Goal: Task Accomplishment & Management: Manage account settings

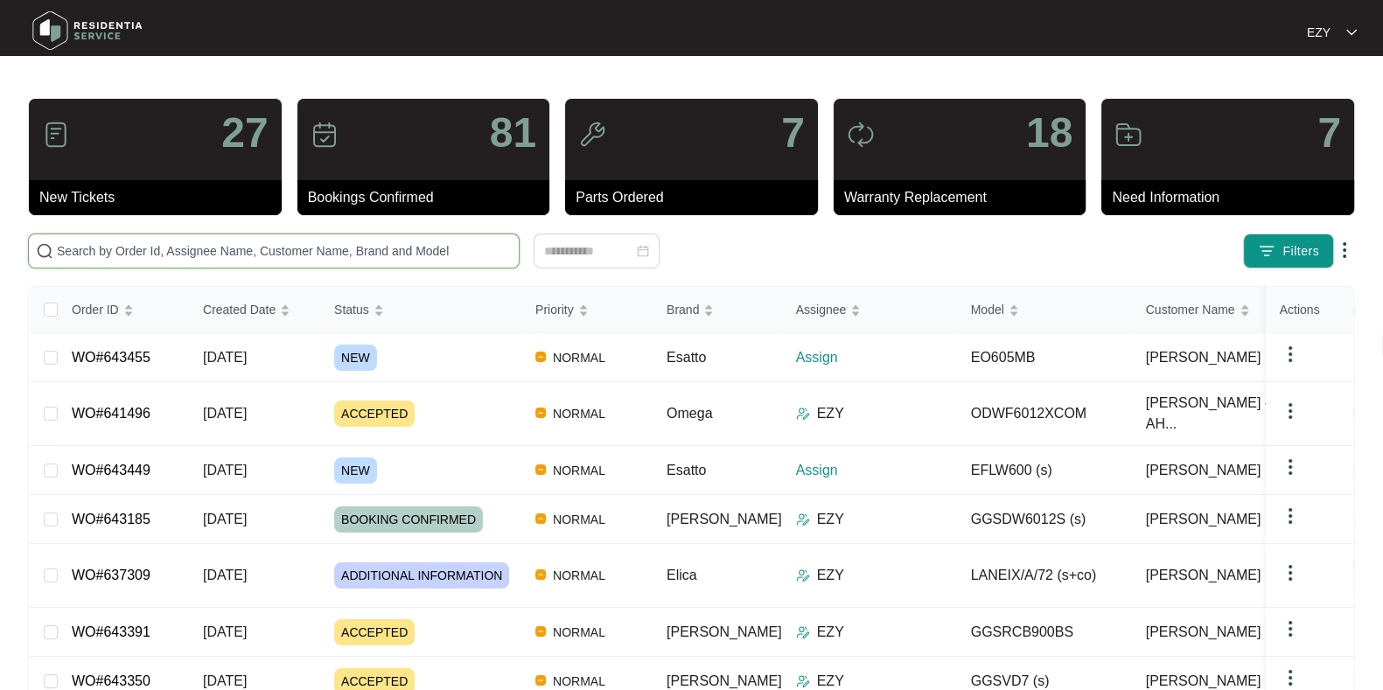
click at [167, 248] on input "text" at bounding box center [284, 250] width 455 height 19
paste input "641496"
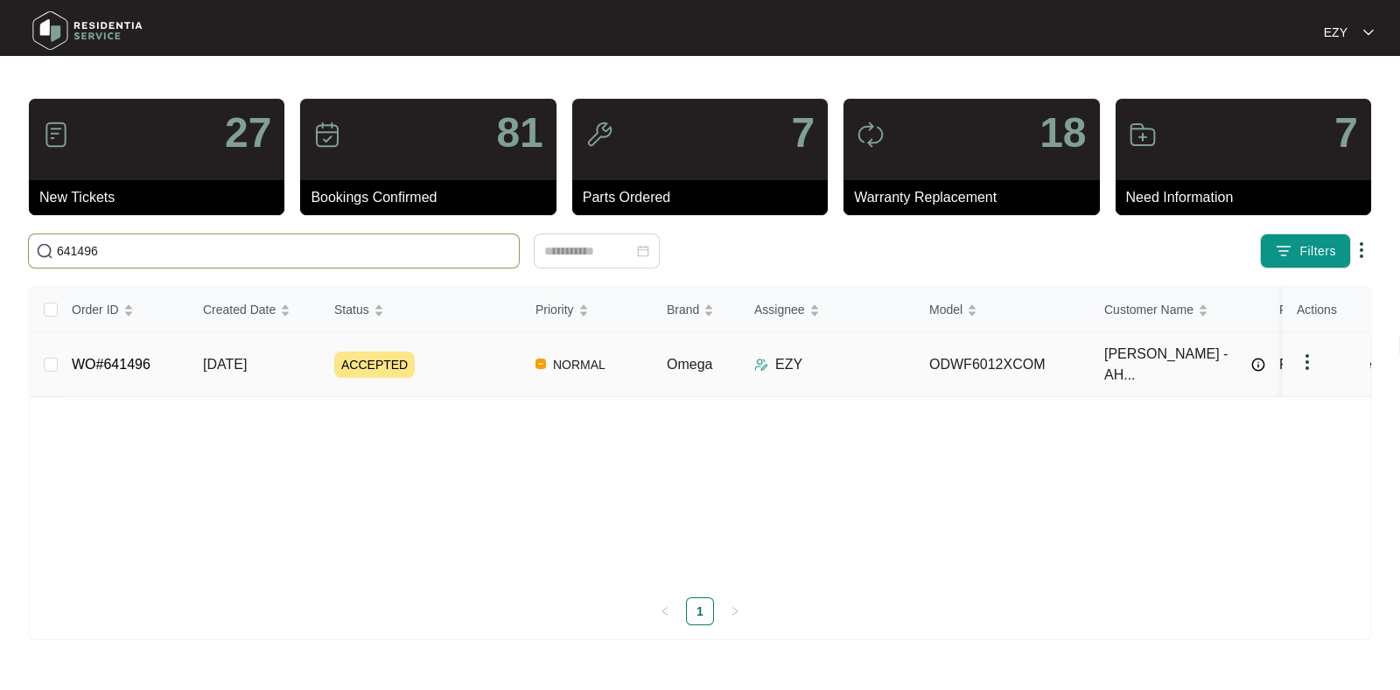
type input "641496"
click at [437, 369] on div "ACCEPTED" at bounding box center [427, 365] width 187 height 26
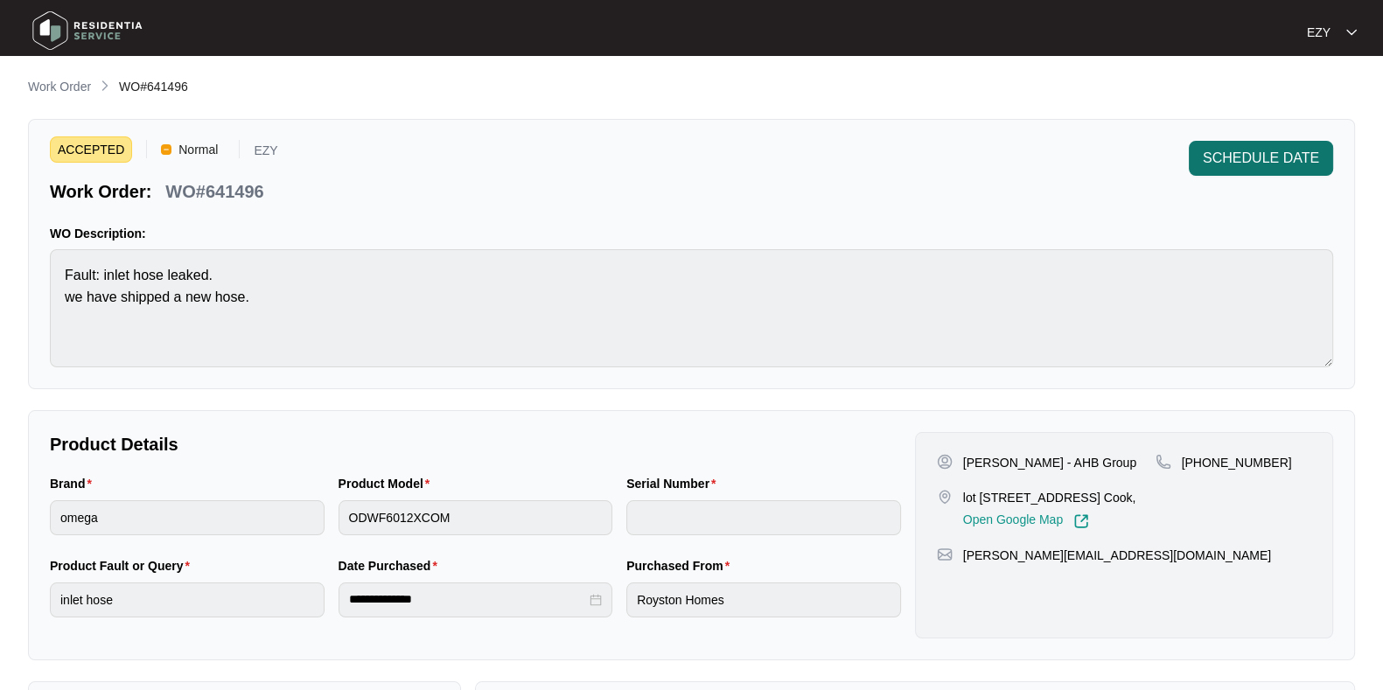
click at [1262, 146] on button "SCHEDULE DATE" at bounding box center [1261, 158] width 144 height 35
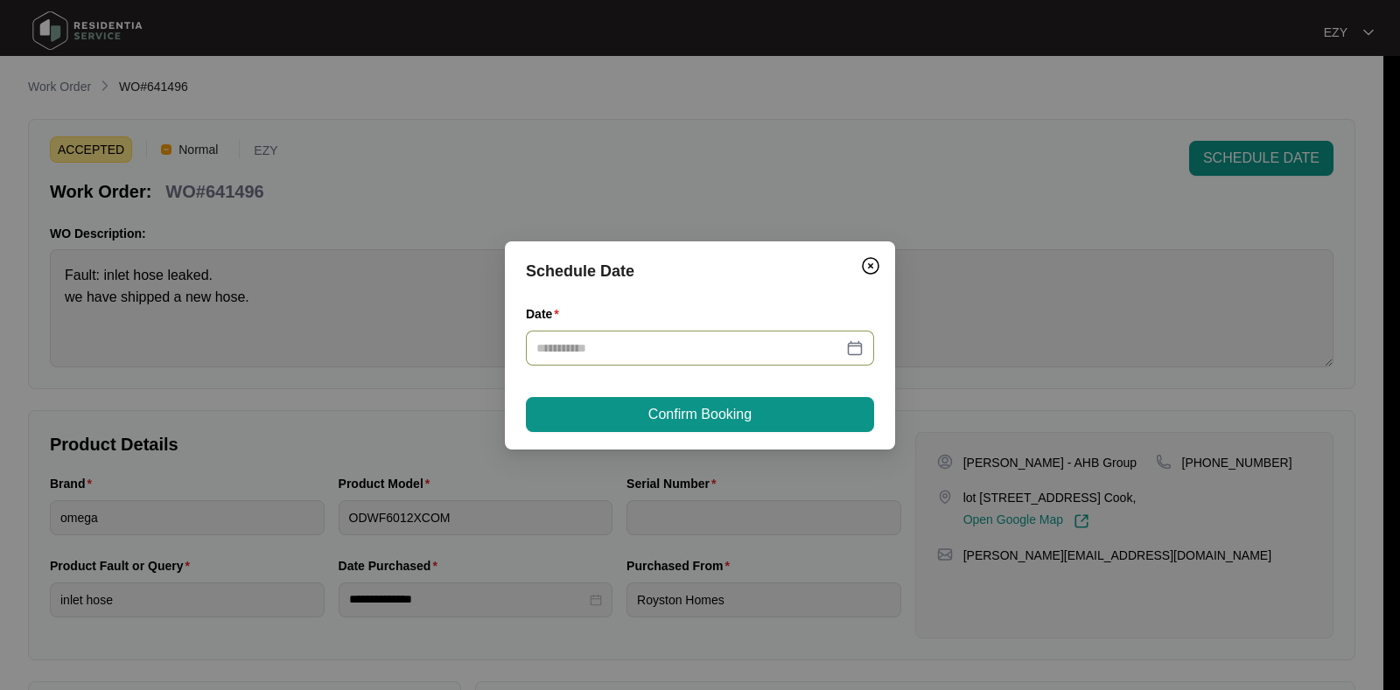
click at [683, 357] on div at bounding box center [700, 348] width 348 height 35
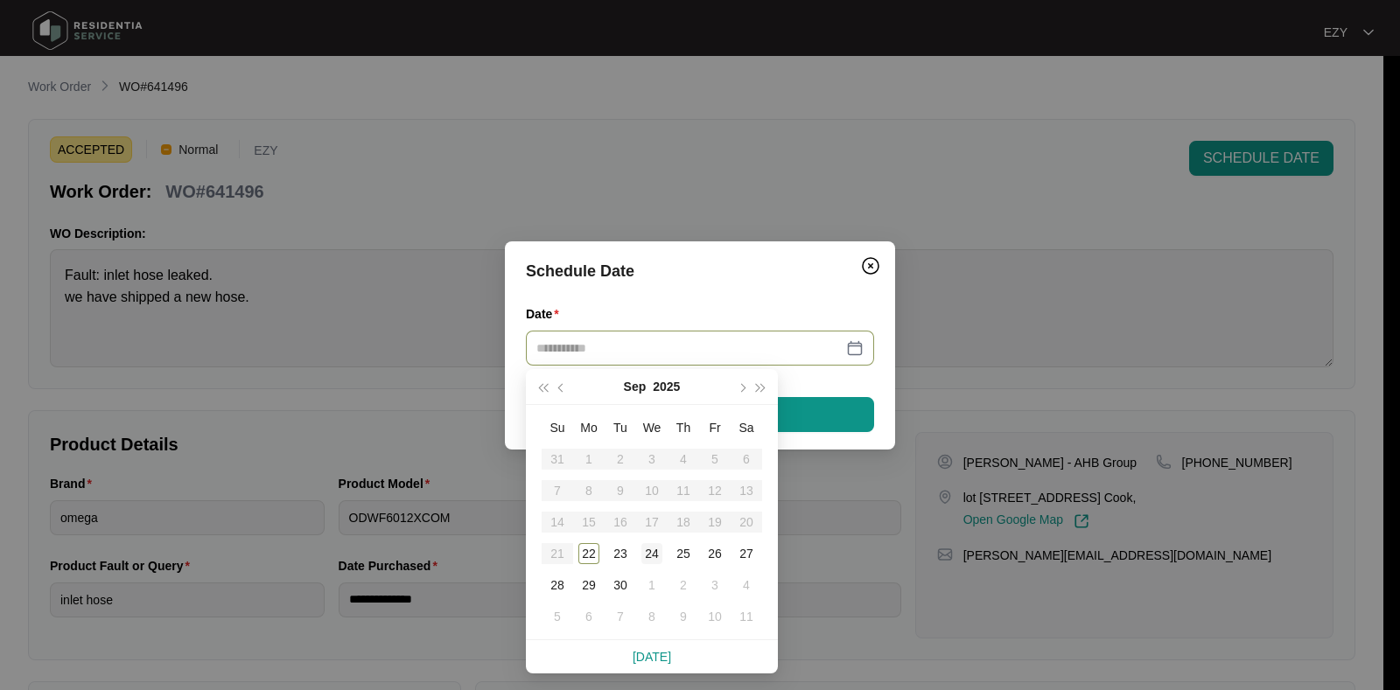
type input "**********"
click at [644, 548] on div "24" at bounding box center [651, 553] width 21 height 21
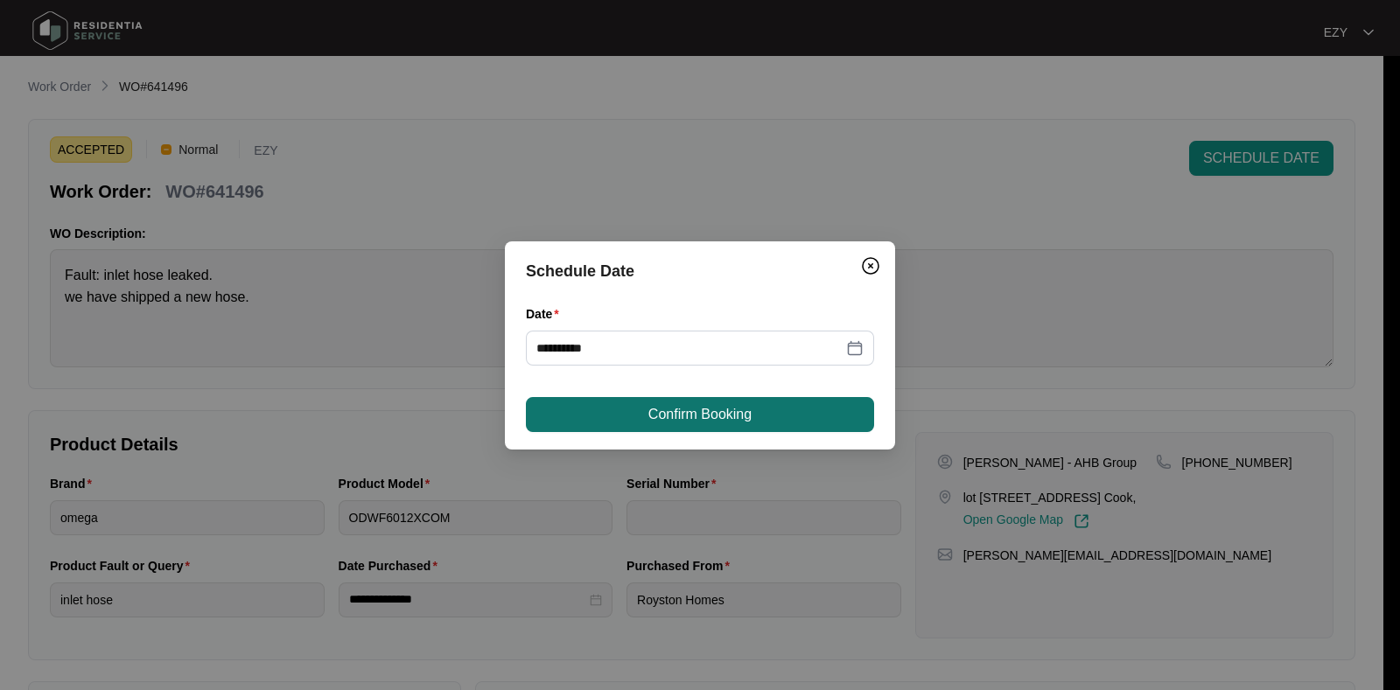
click at [649, 412] on span "Confirm Booking" at bounding box center [699, 414] width 103 height 21
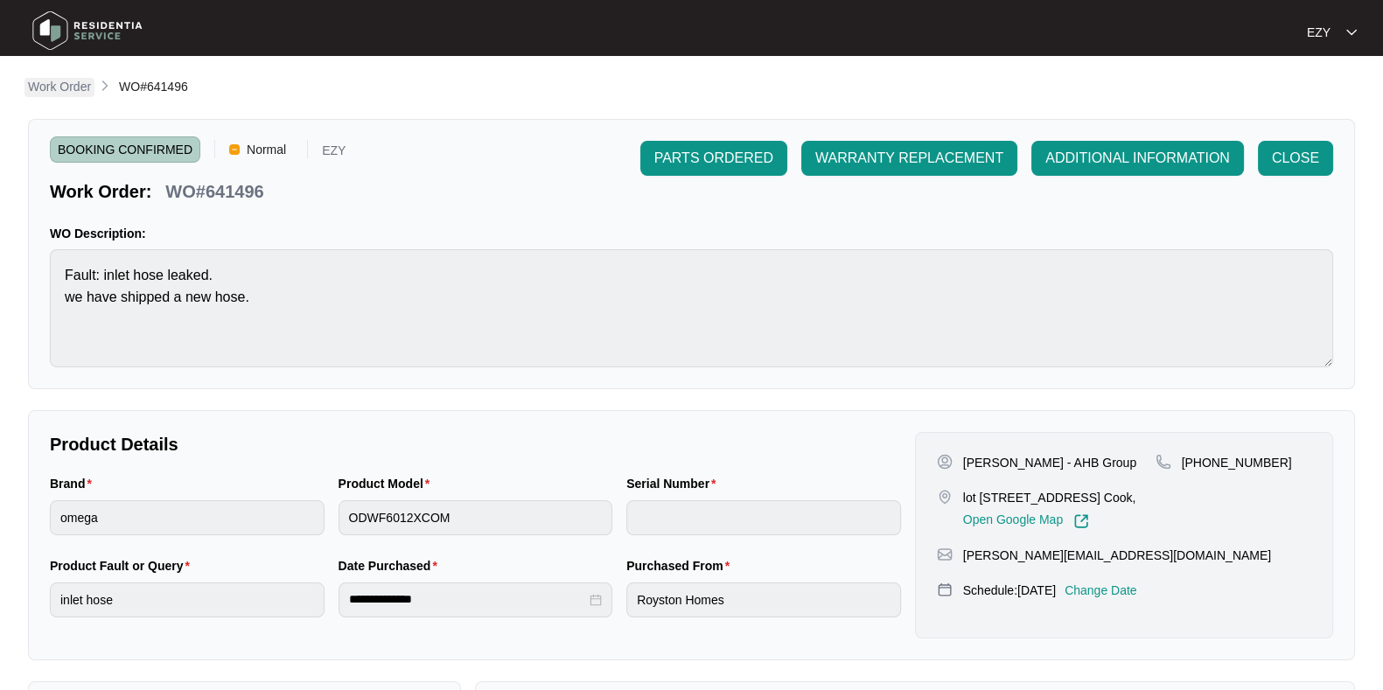
click at [58, 80] on p "Work Order" at bounding box center [59, 86] width 63 height 17
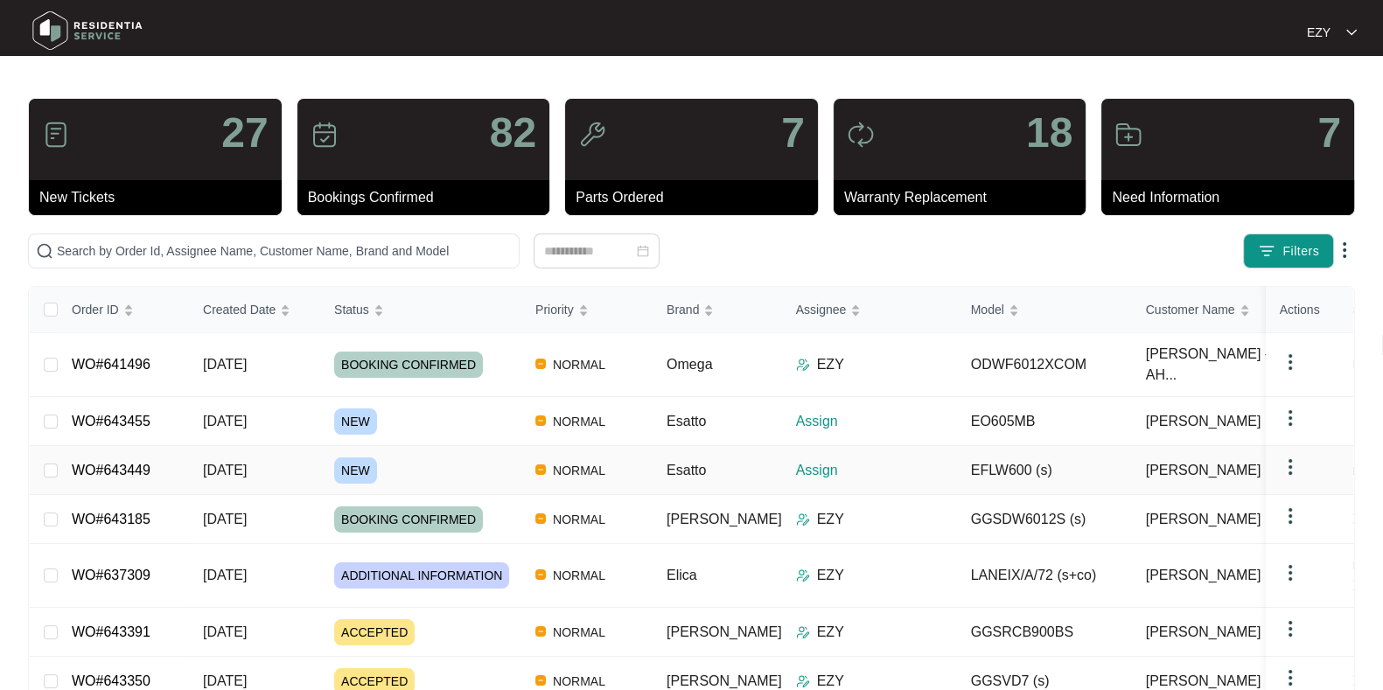
click at [416, 458] on div "NEW" at bounding box center [427, 471] width 187 height 26
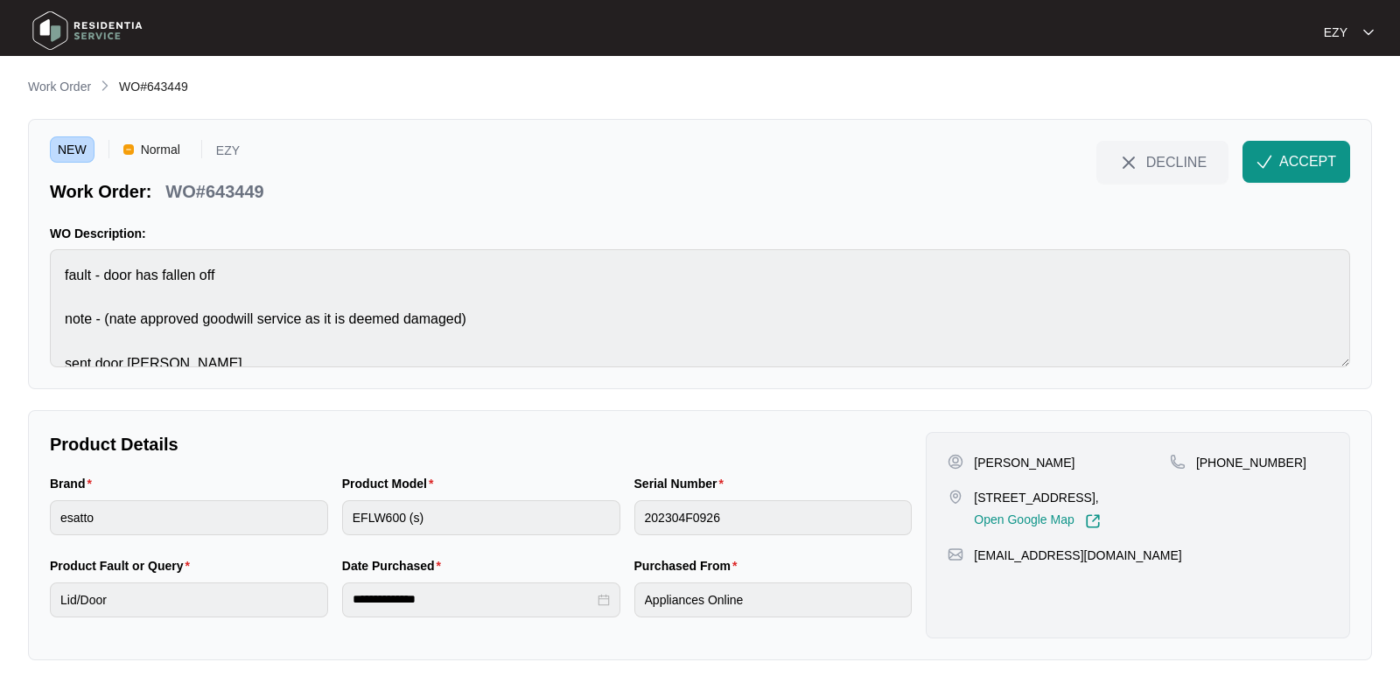
click at [209, 185] on p "WO#643449" at bounding box center [214, 191] width 98 height 24
copy div "WO#643449 DECLINE ACCEPT"
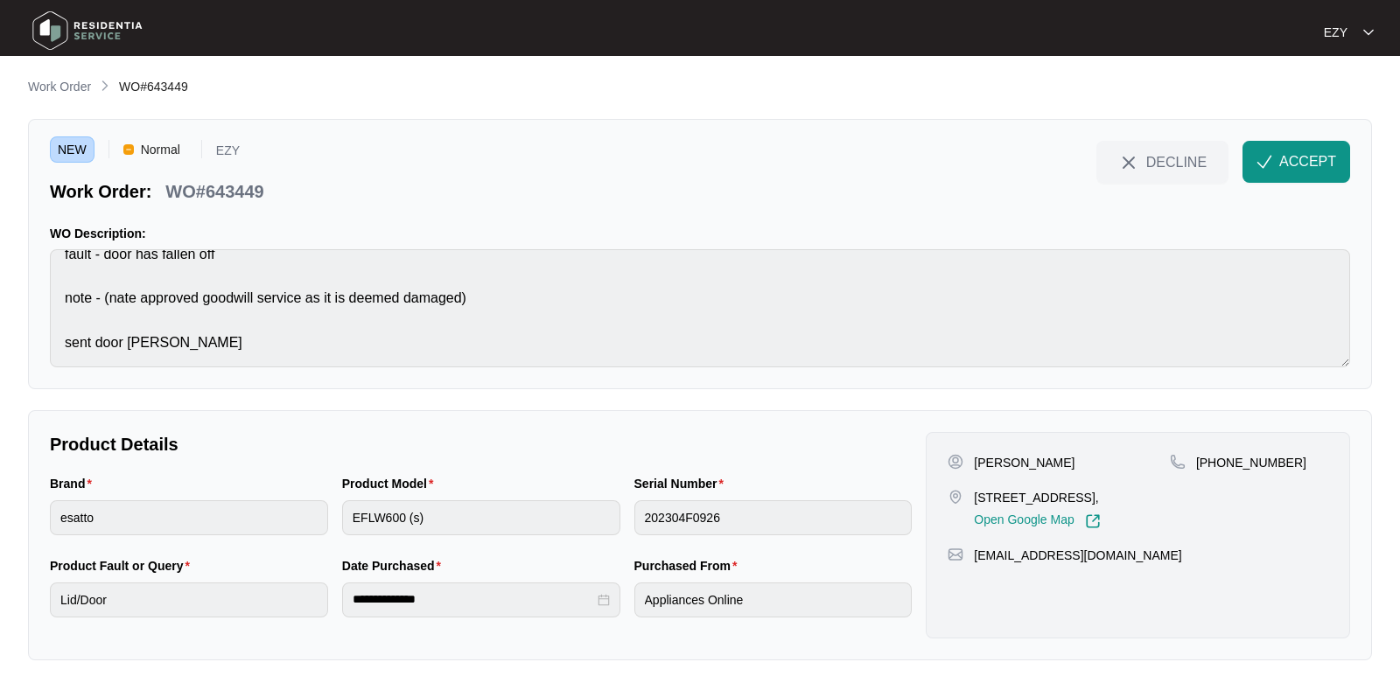
click at [254, 382] on div "NEW Normal EZY Work Order: WO#643449 DECLINE ACCEPT WO Description: fault - doo…" at bounding box center [700, 254] width 1344 height 270
click at [1017, 454] on p "[PERSON_NAME]" at bounding box center [1024, 462] width 101 height 17
click at [982, 461] on p "[PERSON_NAME]" at bounding box center [1024, 462] width 101 height 17
drag, startPoint x: 979, startPoint y: 460, endPoint x: 1015, endPoint y: 472, distance: 37.6
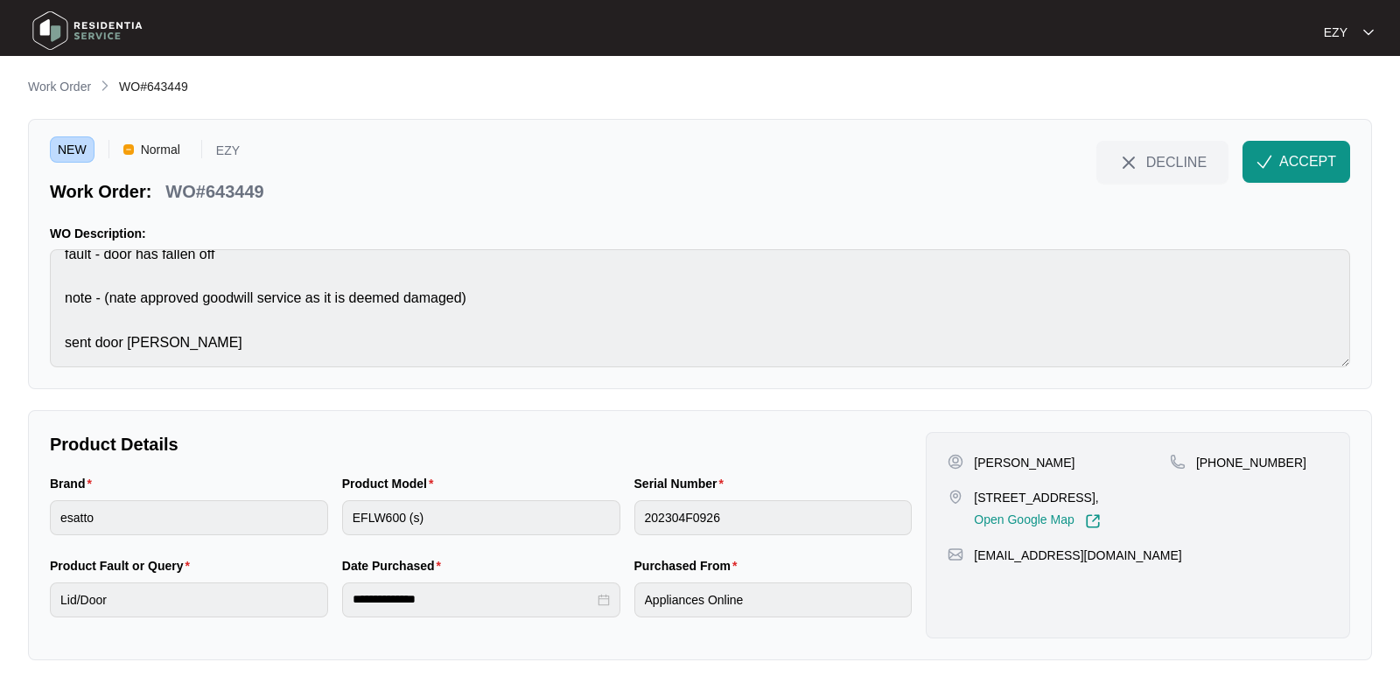
click at [1015, 472] on div "[PERSON_NAME] [STREET_ADDRESS], Open Google Map" at bounding box center [1059, 491] width 222 height 75
click at [1000, 460] on p "[PERSON_NAME]" at bounding box center [1024, 462] width 101 height 17
copy p "[PERSON_NAME]"
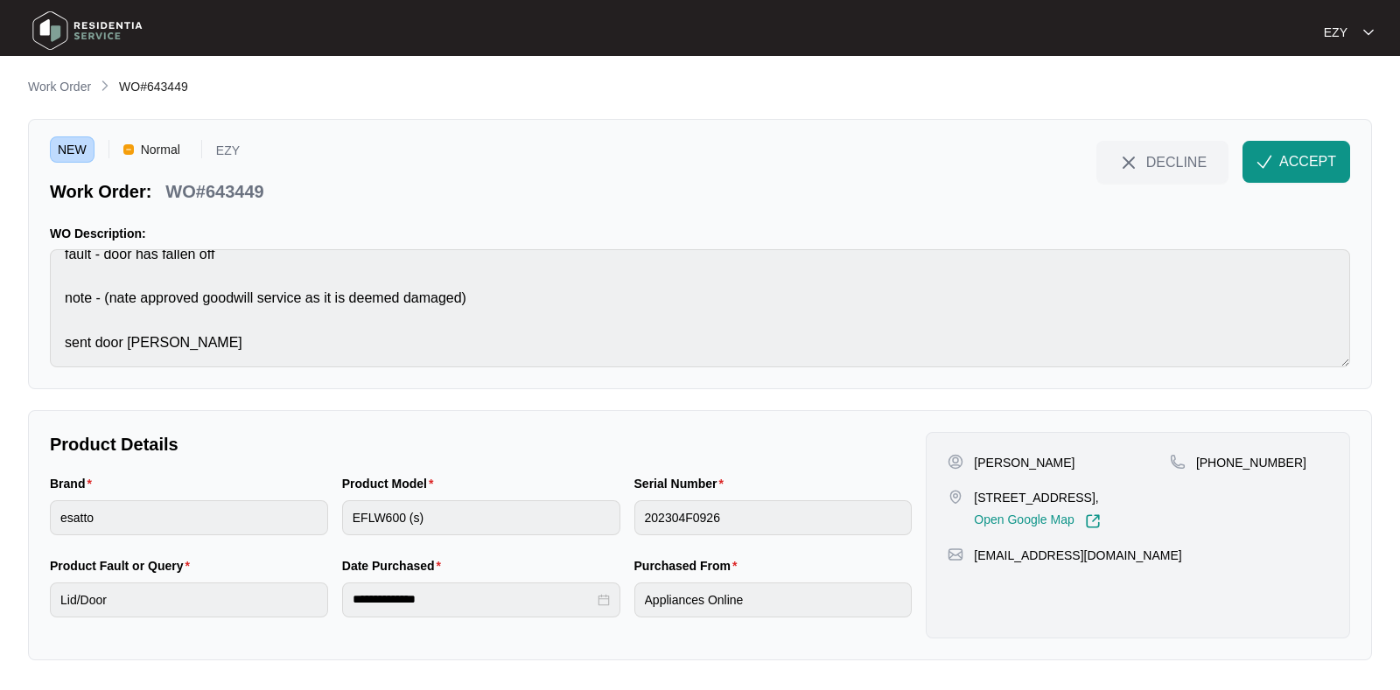
click at [979, 492] on p "[STREET_ADDRESS]," at bounding box center [1037, 497] width 126 height 17
copy p "[STREET_ADDRESS],"
drag, startPoint x: 1317, startPoint y: 444, endPoint x: 1218, endPoint y: 486, distance: 107.4
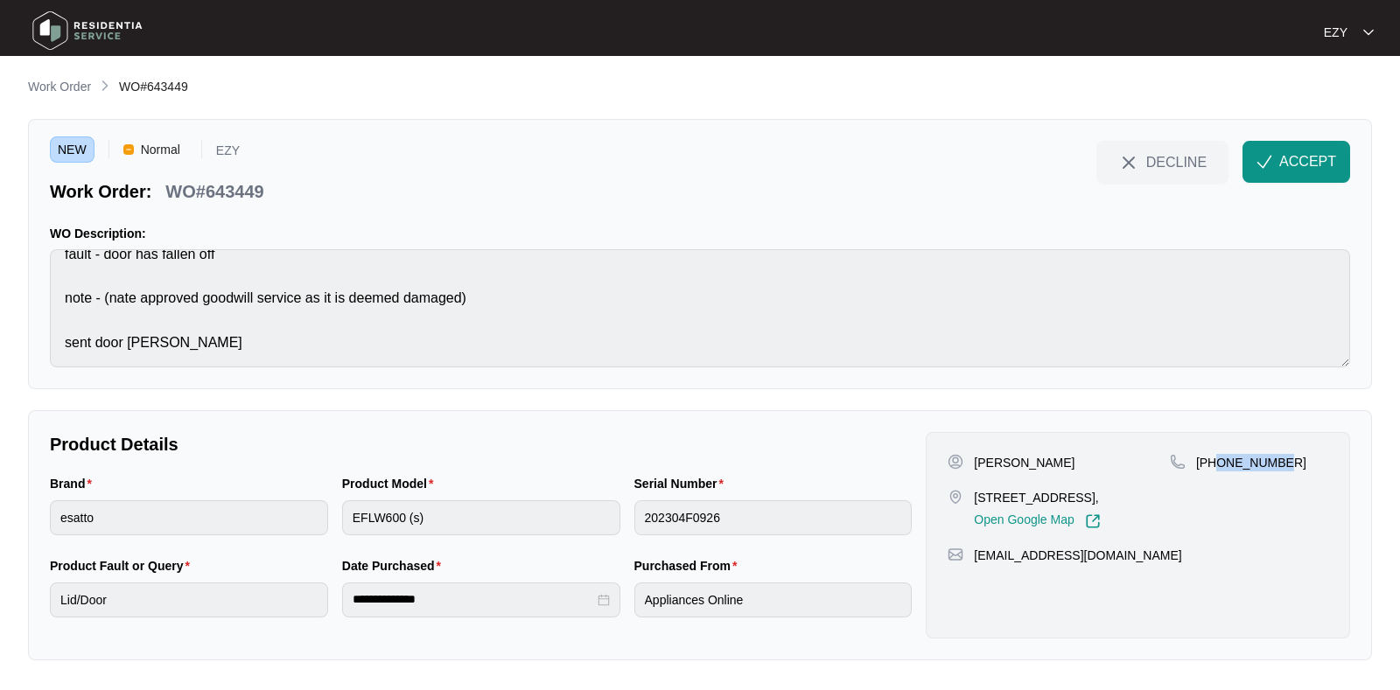
click at [1218, 486] on div "[PERSON_NAME] [STREET_ADDRESS], Open Google Map [PHONE_NUMBER] [EMAIL_ADDRESS][…" at bounding box center [1138, 535] width 424 height 206
copy p "448351426"
click at [1308, 155] on span "ACCEPT" at bounding box center [1307, 161] width 57 height 21
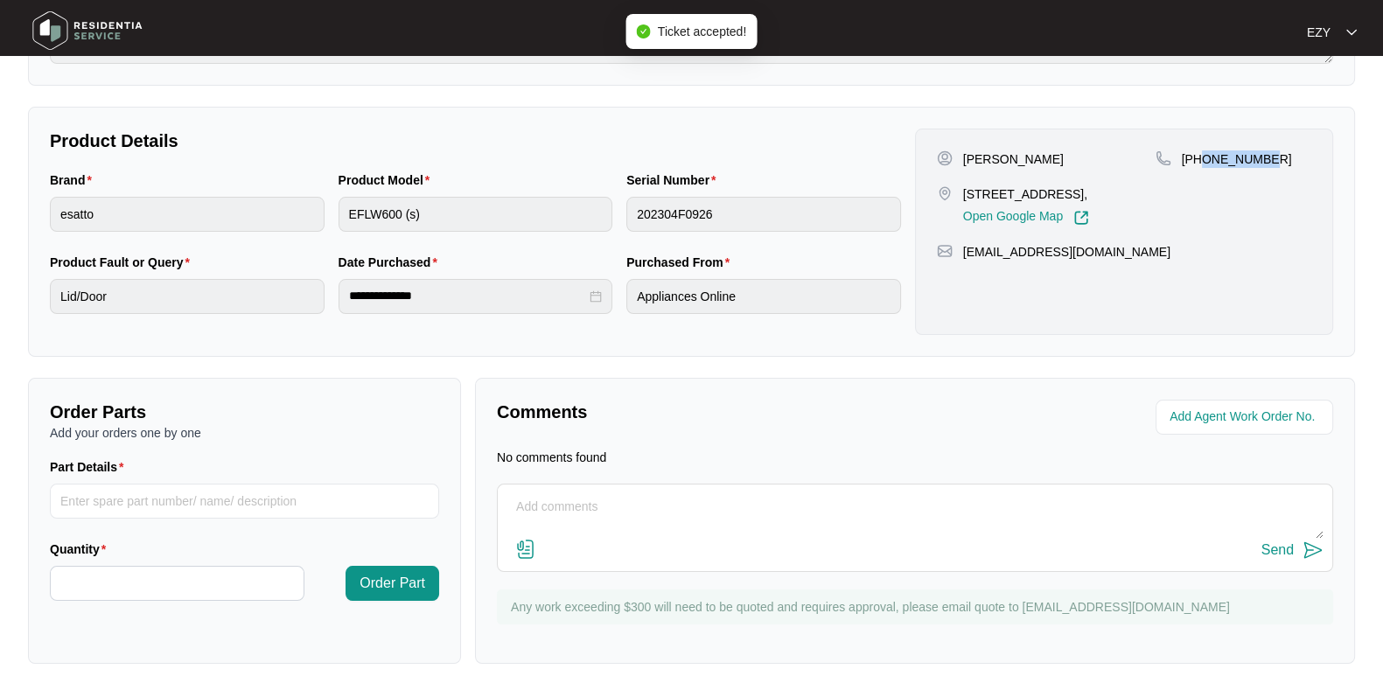
scroll to position [0, 0]
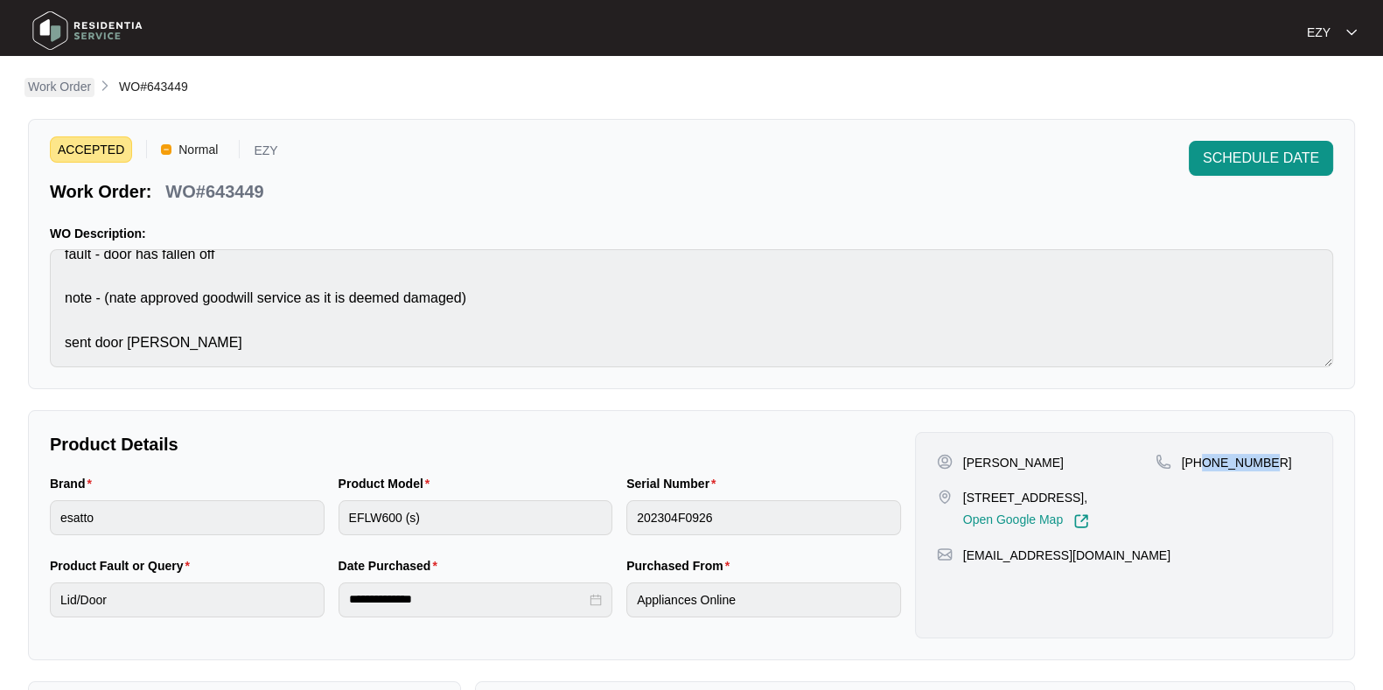
click at [55, 87] on p "Work Order" at bounding box center [59, 86] width 63 height 17
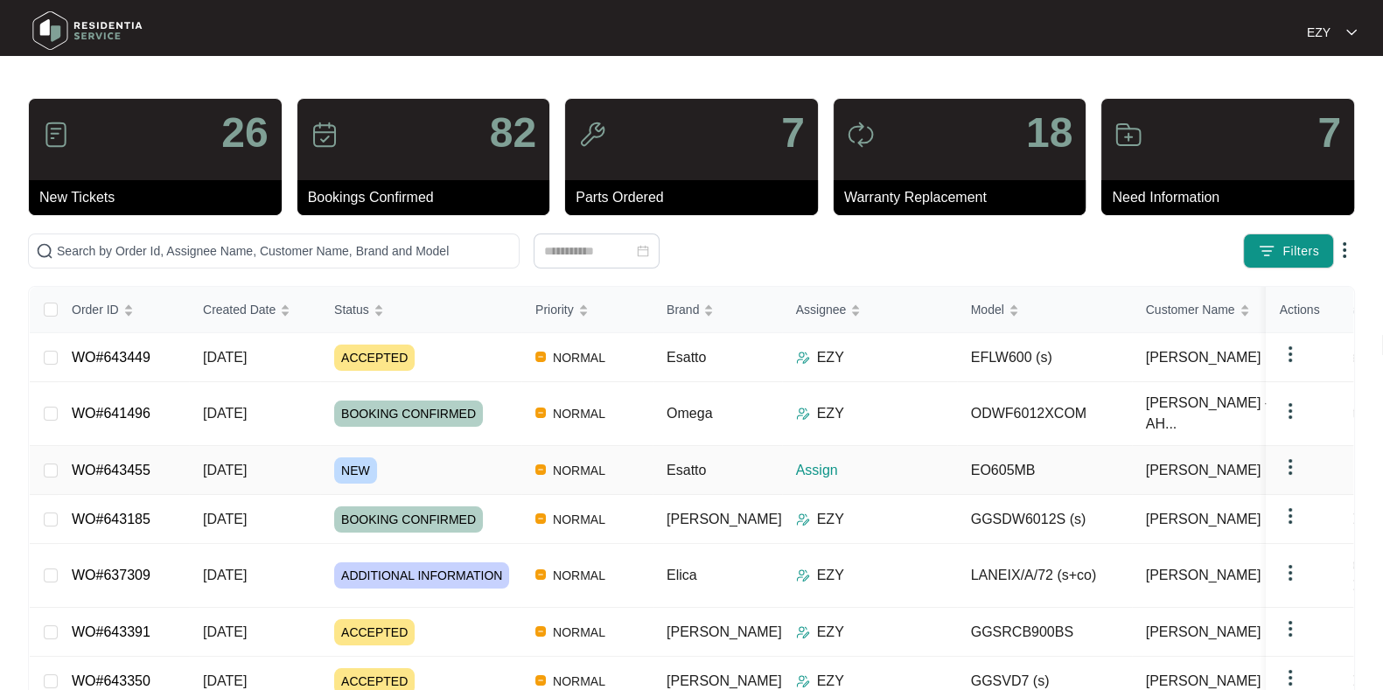
click at [451, 458] on div "NEW" at bounding box center [427, 471] width 187 height 26
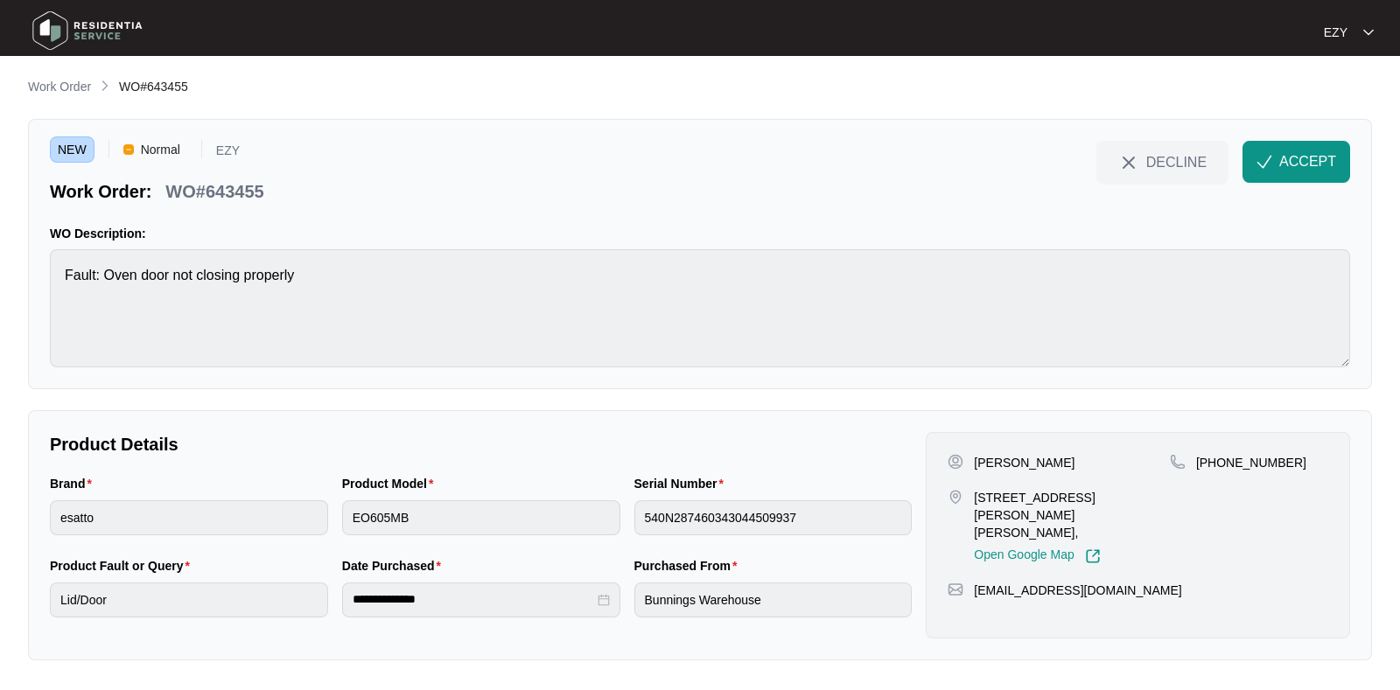
click at [183, 189] on p "WO#643455" at bounding box center [214, 191] width 98 height 24
copy div "WO#643455 DECLINE ACCEPT"
click at [183, 189] on p "WO#643455" at bounding box center [214, 191] width 98 height 24
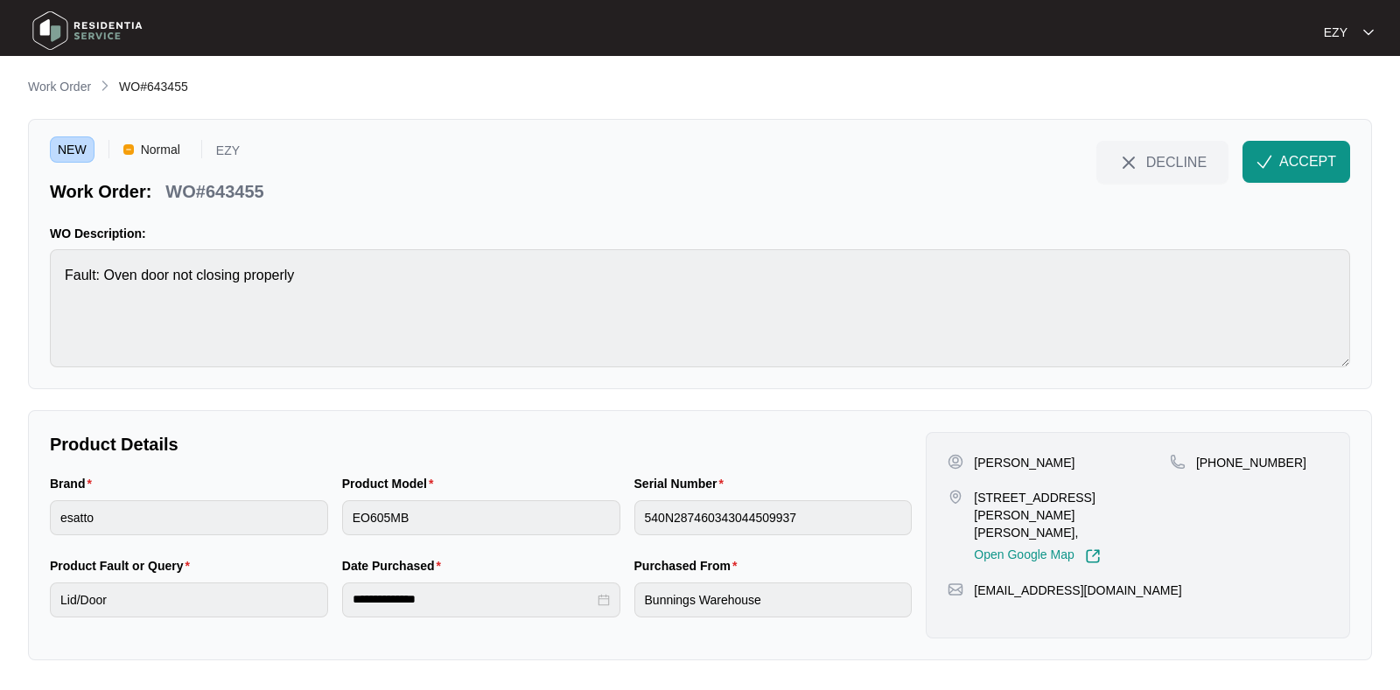
click at [977, 454] on p "[PERSON_NAME]" at bounding box center [1024, 462] width 101 height 17
copy p "[PERSON_NAME]"
click at [987, 489] on p "[STREET_ADDRESS][PERSON_NAME][PERSON_NAME]," at bounding box center [1072, 515] width 196 height 52
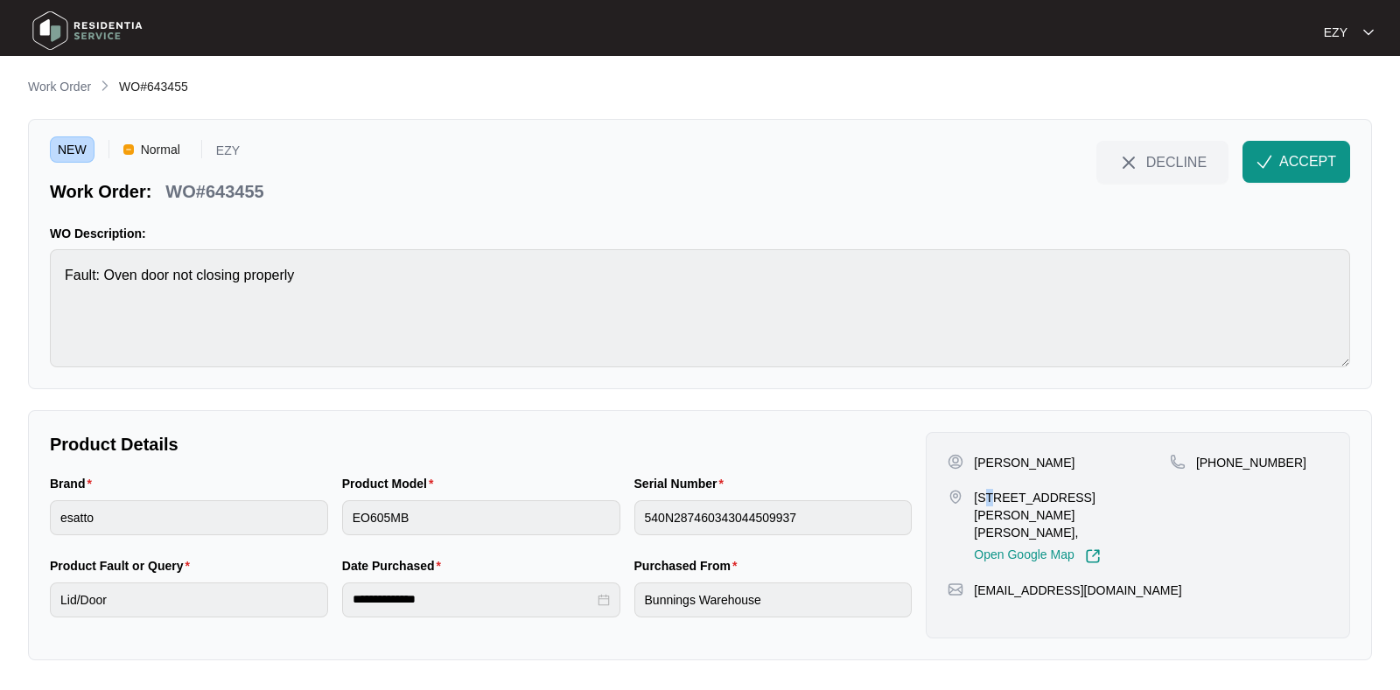
click at [987, 489] on p "[STREET_ADDRESS][PERSON_NAME][PERSON_NAME]," at bounding box center [1072, 515] width 196 height 52
copy p "[STREET_ADDRESS][PERSON_NAME][PERSON_NAME],"
drag, startPoint x: 1312, startPoint y: 466, endPoint x: 1219, endPoint y: 467, distance: 93.6
click at [1219, 467] on div "[PHONE_NUMBER]" at bounding box center [1249, 462] width 158 height 17
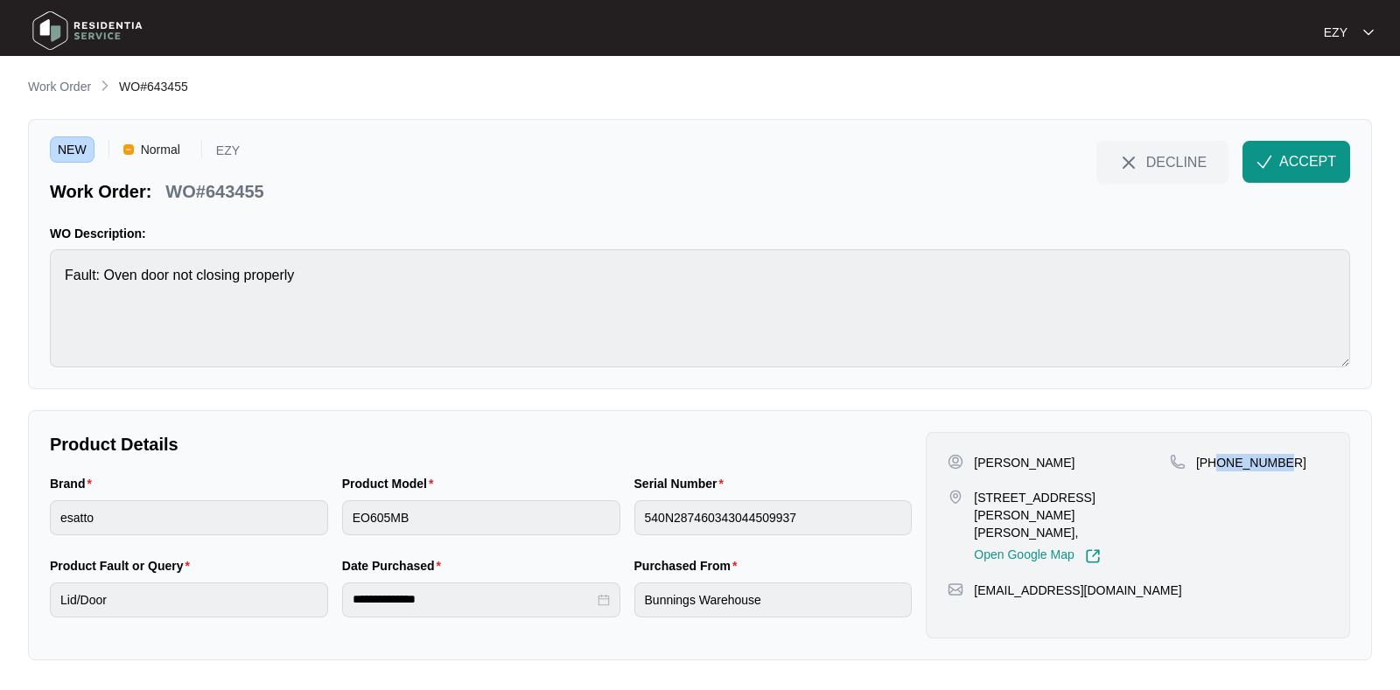
copy p "400214001"
click at [1288, 160] on span "ACCEPT" at bounding box center [1307, 161] width 57 height 21
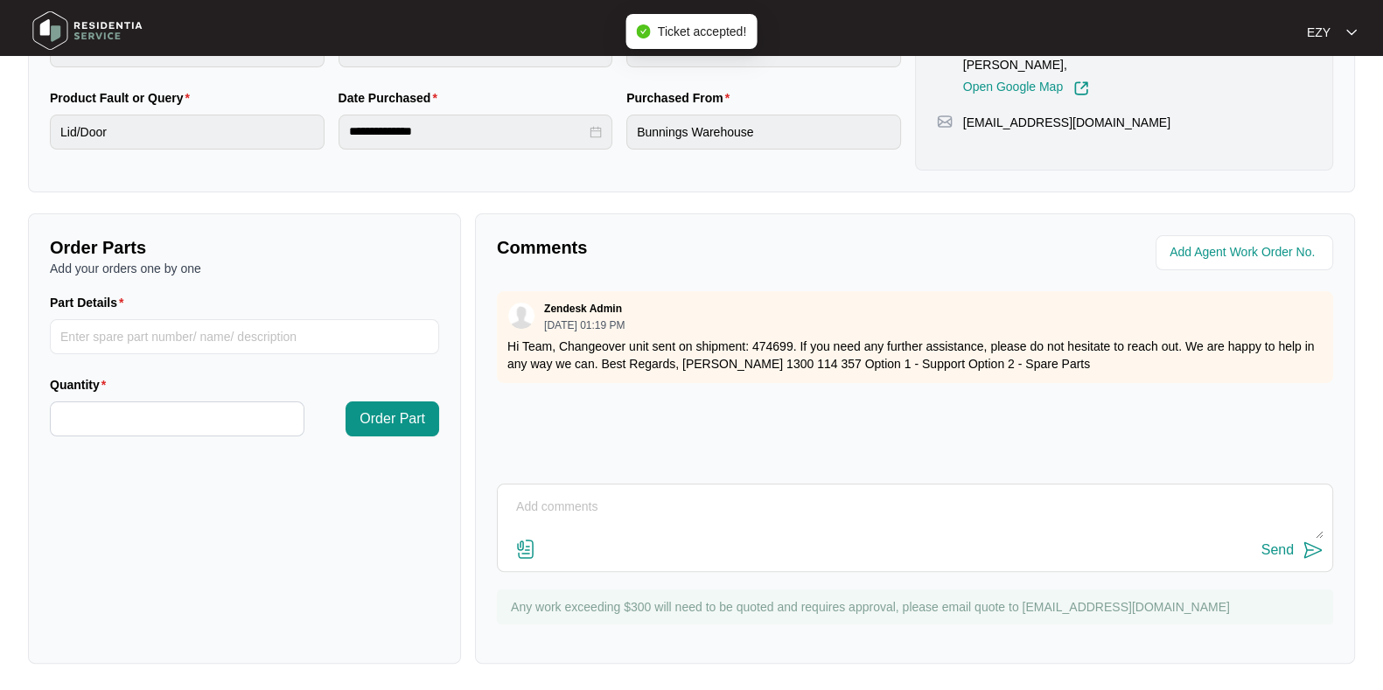
scroll to position [467, 0]
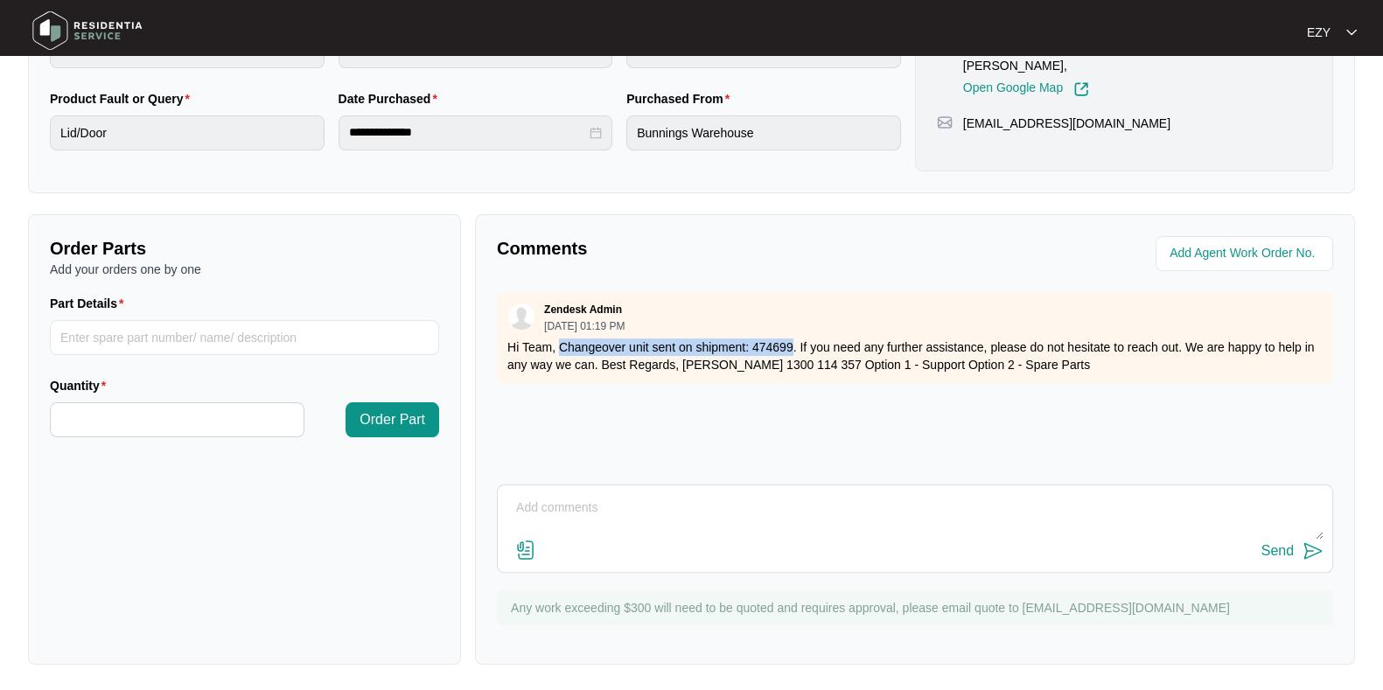
drag, startPoint x: 562, startPoint y: 339, endPoint x: 794, endPoint y: 334, distance: 231.9
click at [794, 334] on div "Zendesk Admin [DATE] 01:19 PM Hi Team, Changeover unit sent on shipment: 474699…" at bounding box center [915, 338] width 836 height 92
copy p "Changeover unit sent on shipment: 474699"
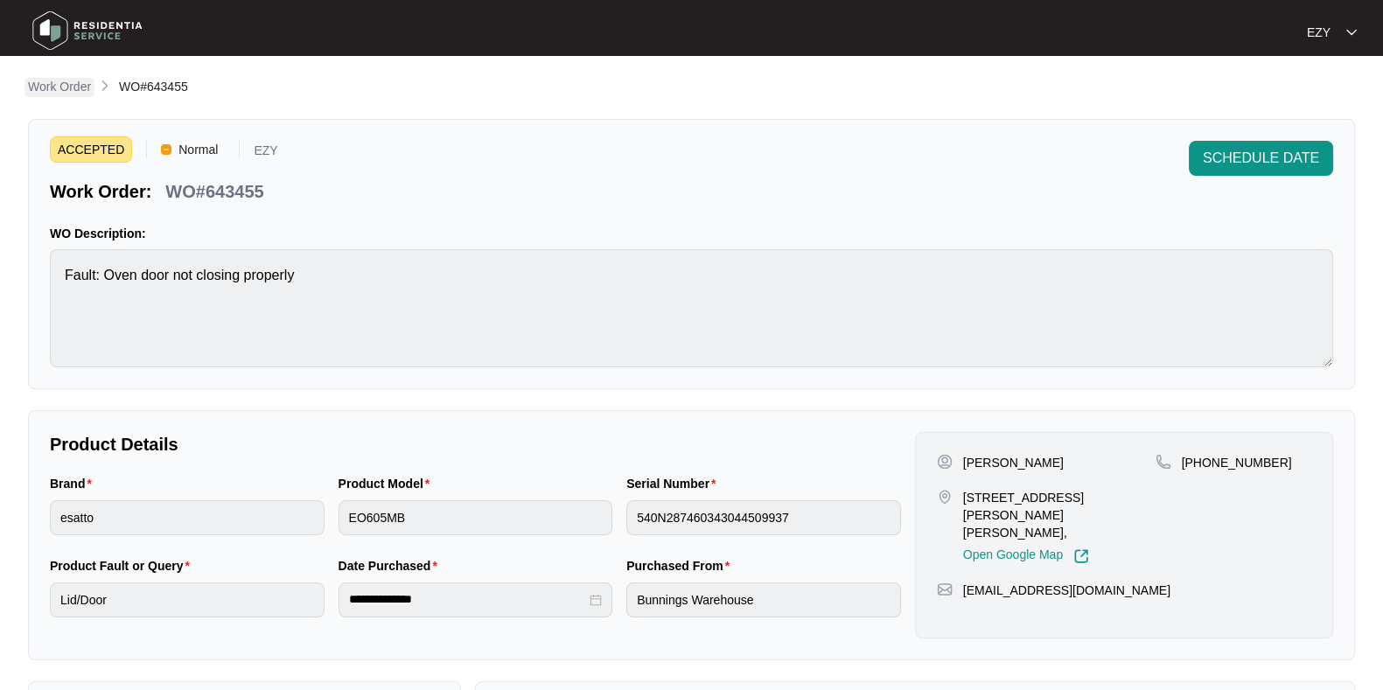
click at [55, 86] on p "Work Order" at bounding box center [59, 86] width 63 height 17
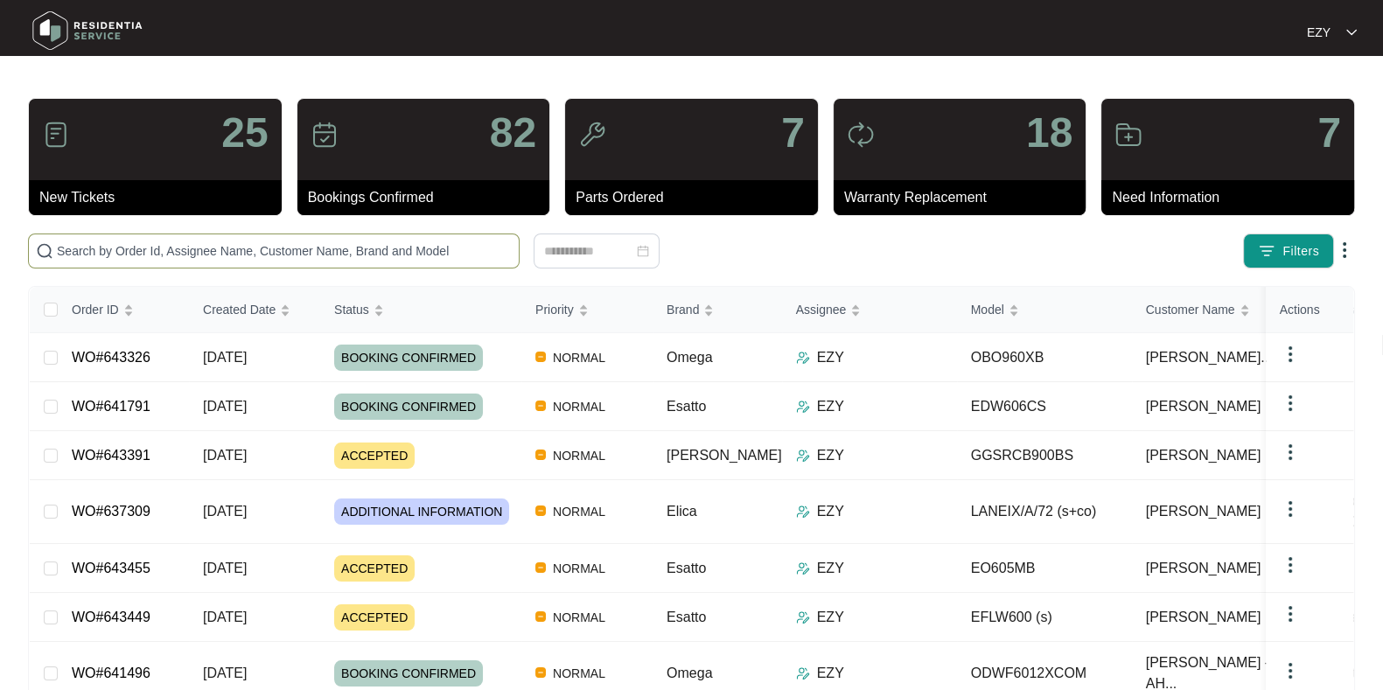
click at [278, 251] on input "text" at bounding box center [284, 250] width 455 height 19
paste input "631649"
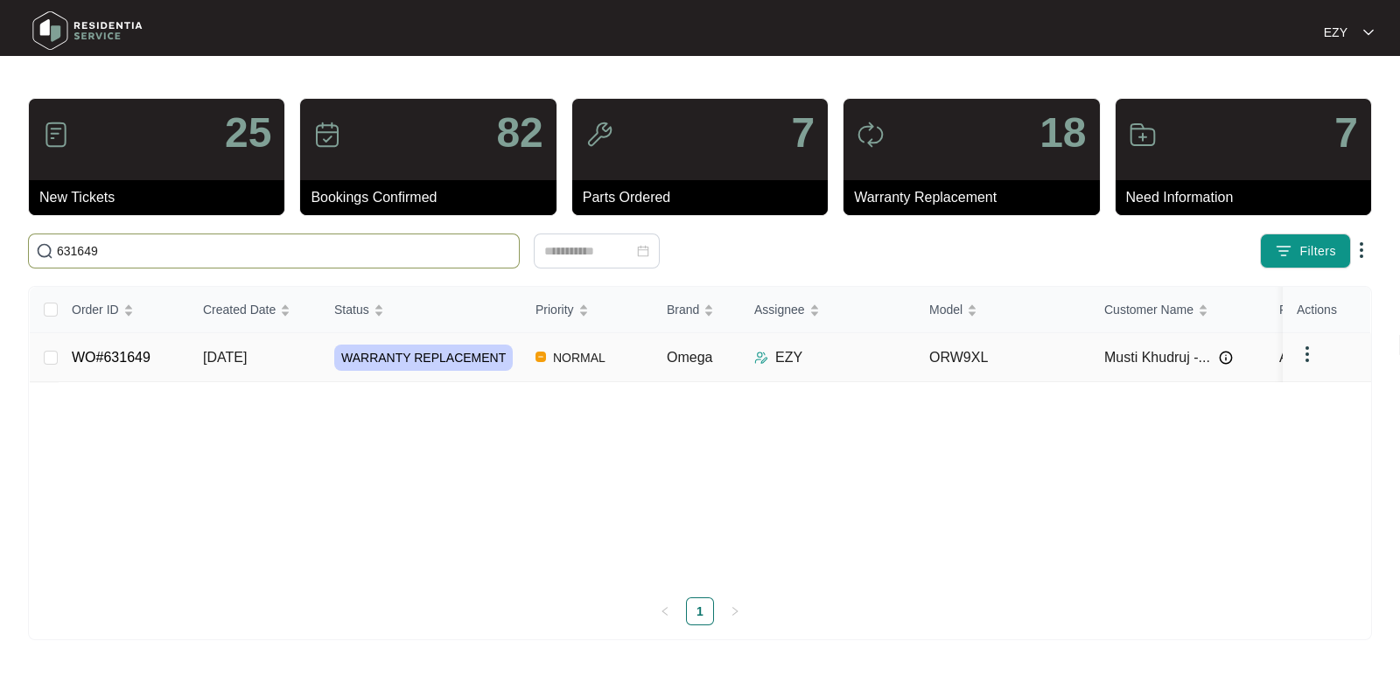
type input "631649"
click at [157, 352] on td "WO#631649" at bounding box center [123, 357] width 131 height 49
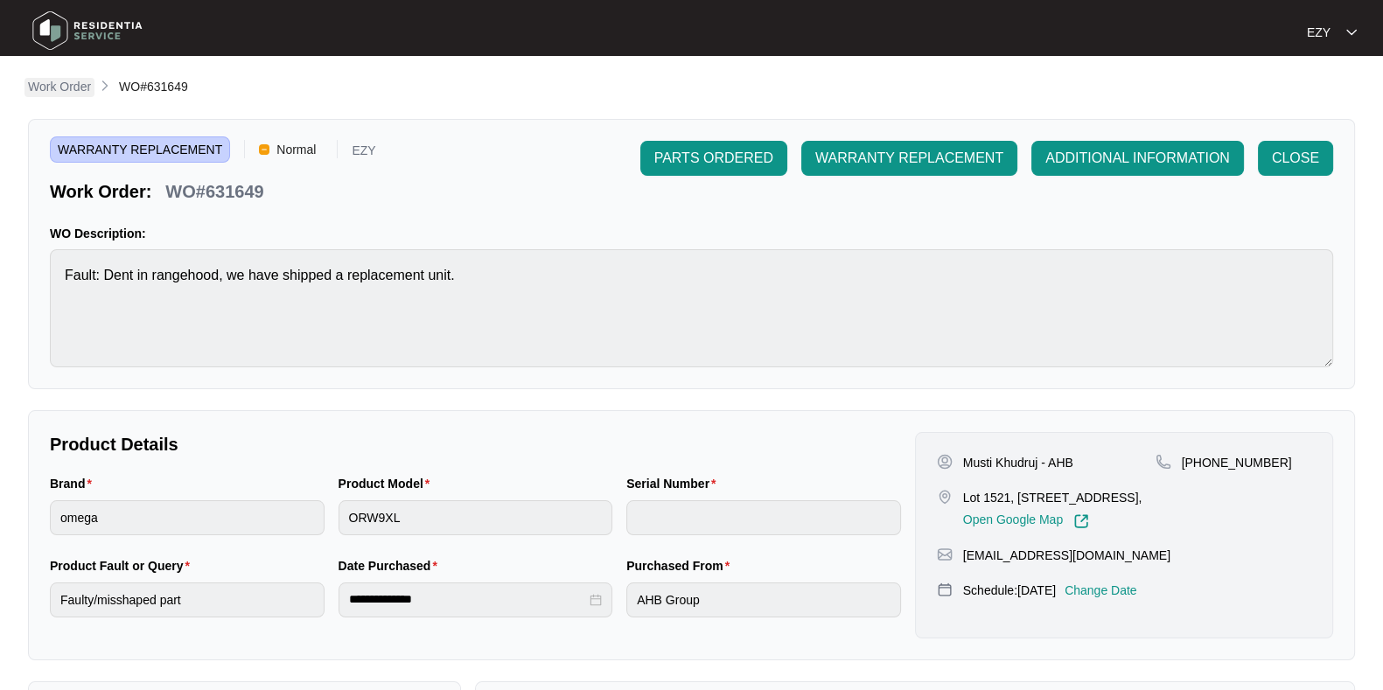
click at [68, 80] on p "Work Order" at bounding box center [59, 86] width 63 height 17
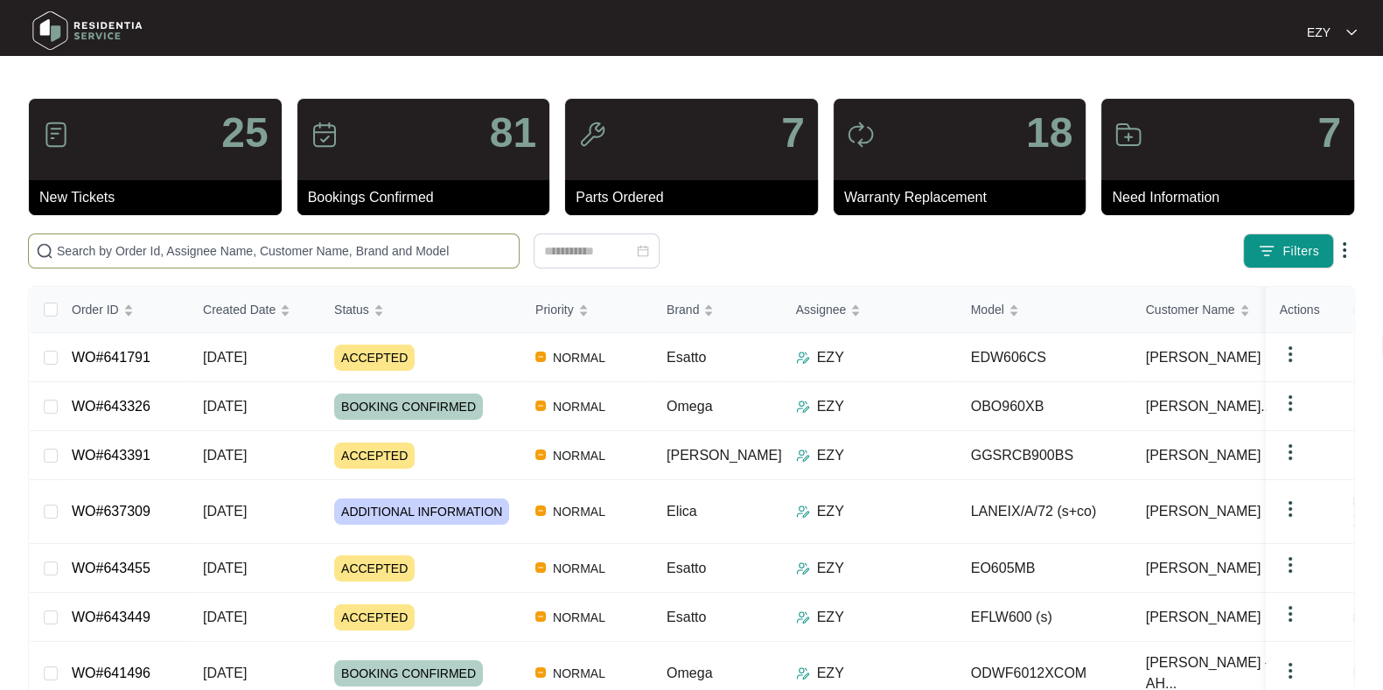
click at [381, 237] on span at bounding box center [274, 251] width 492 height 35
paste input "641791"
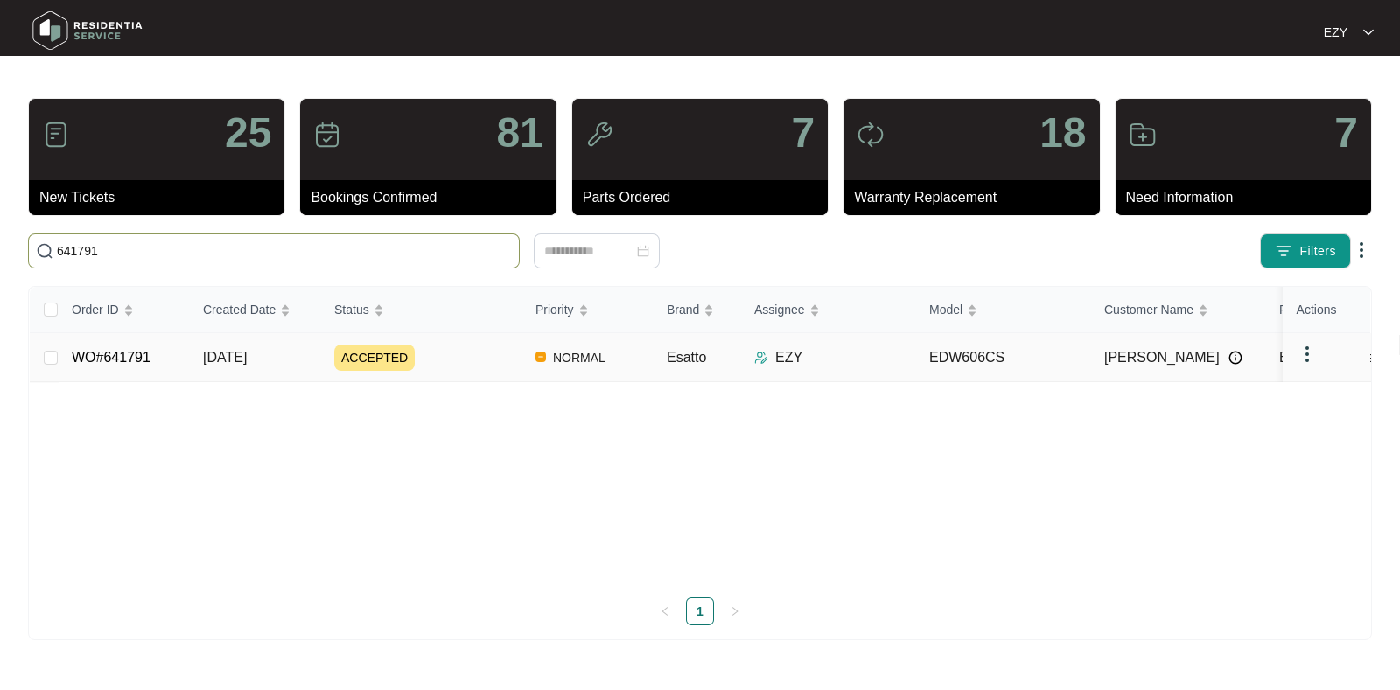
type input "641791"
click at [460, 346] on div "ACCEPTED" at bounding box center [427, 358] width 187 height 26
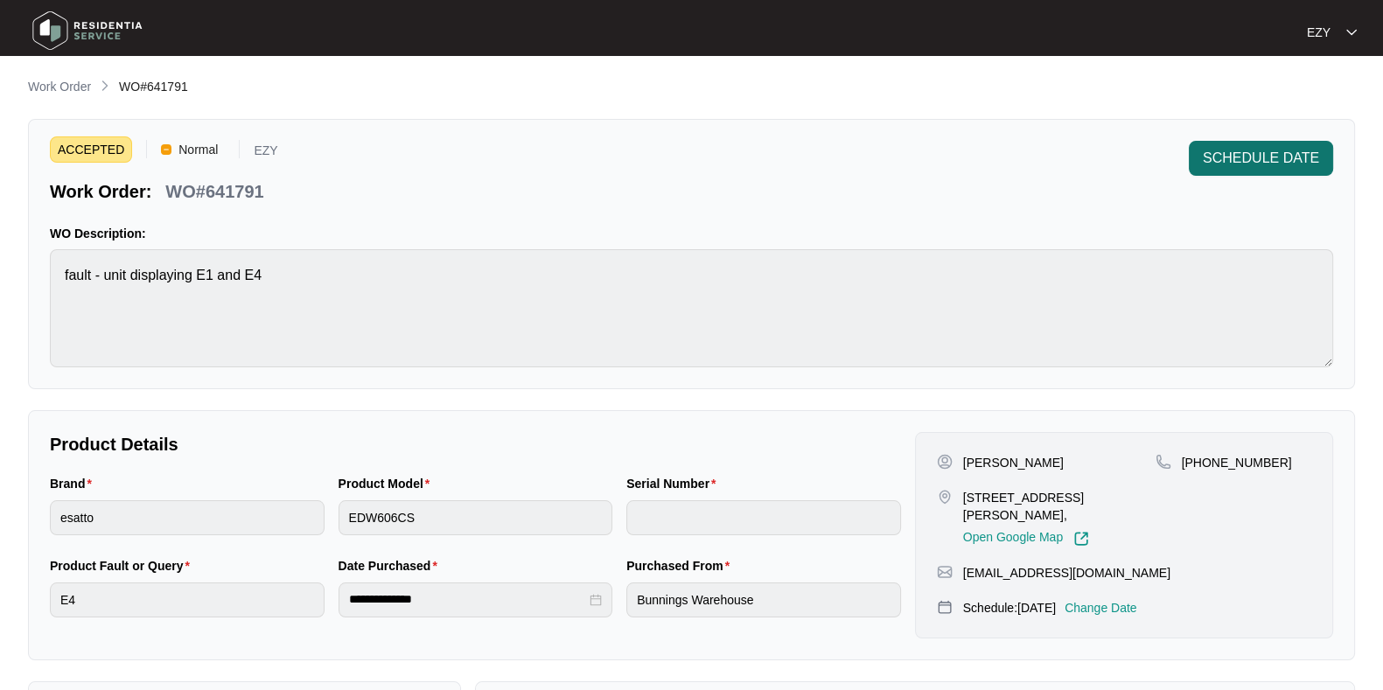
click at [1230, 159] on span "SCHEDULE DATE" at bounding box center [1261, 158] width 116 height 21
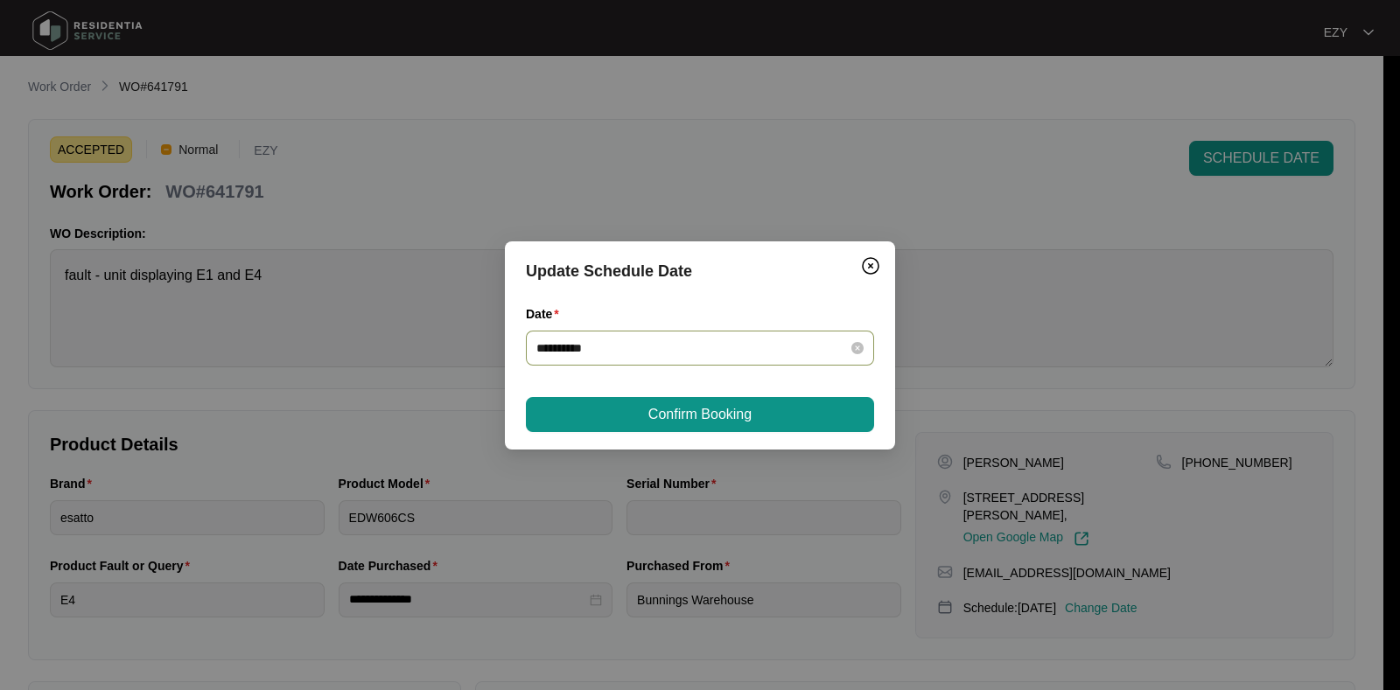
click at [722, 362] on div "**********" at bounding box center [700, 348] width 348 height 35
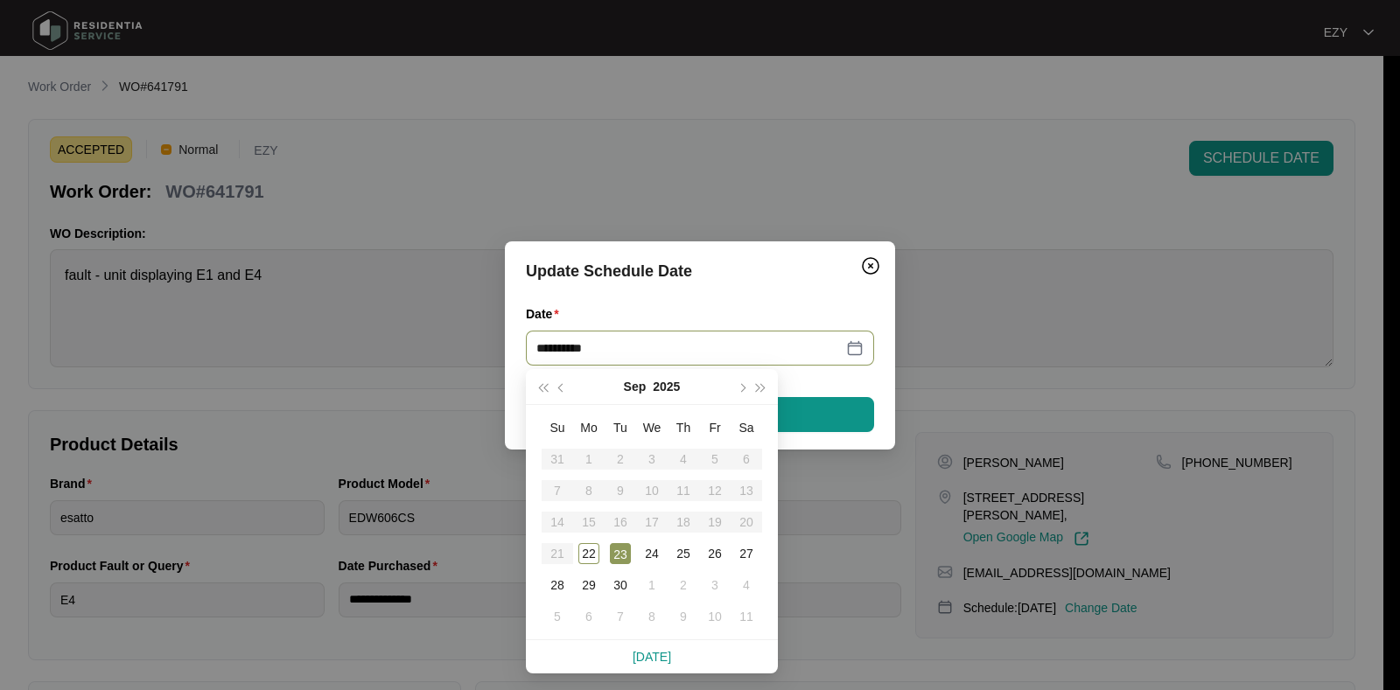
type input "**********"
click at [625, 544] on div "23" at bounding box center [620, 553] width 21 height 21
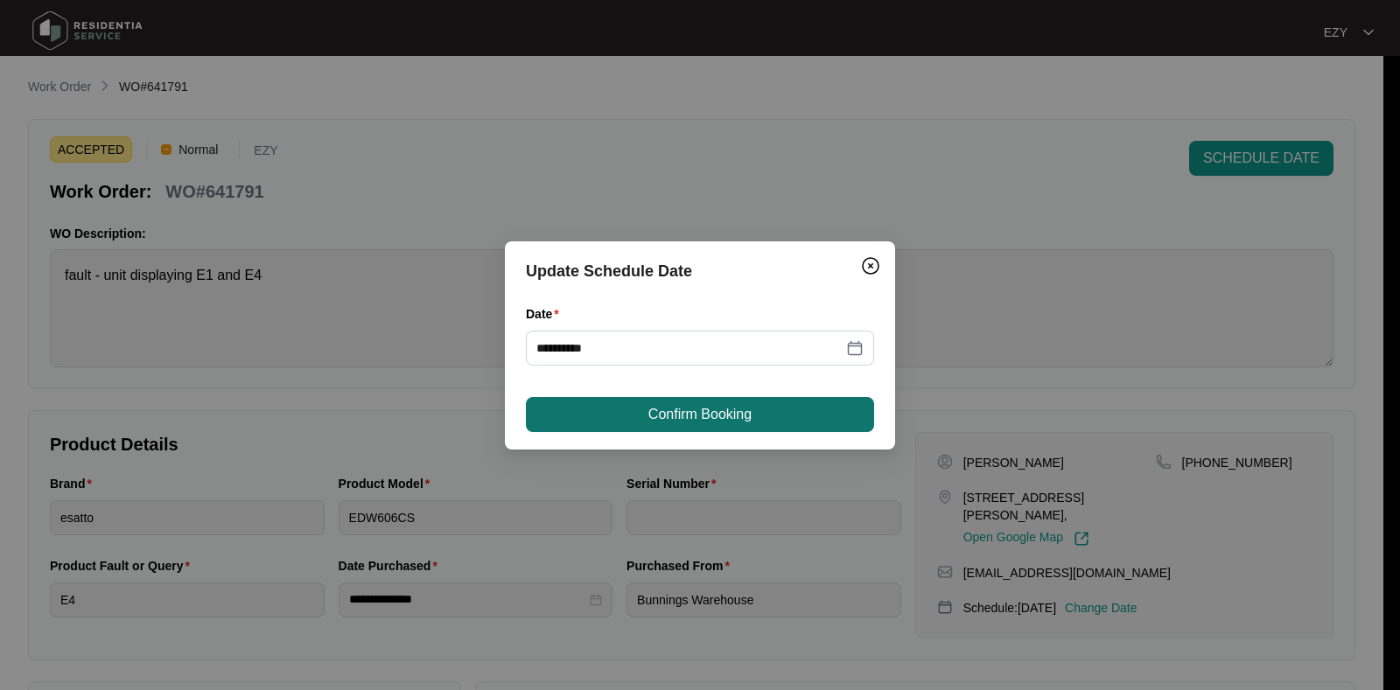
click at [717, 413] on span "Confirm Booking" at bounding box center [699, 414] width 103 height 21
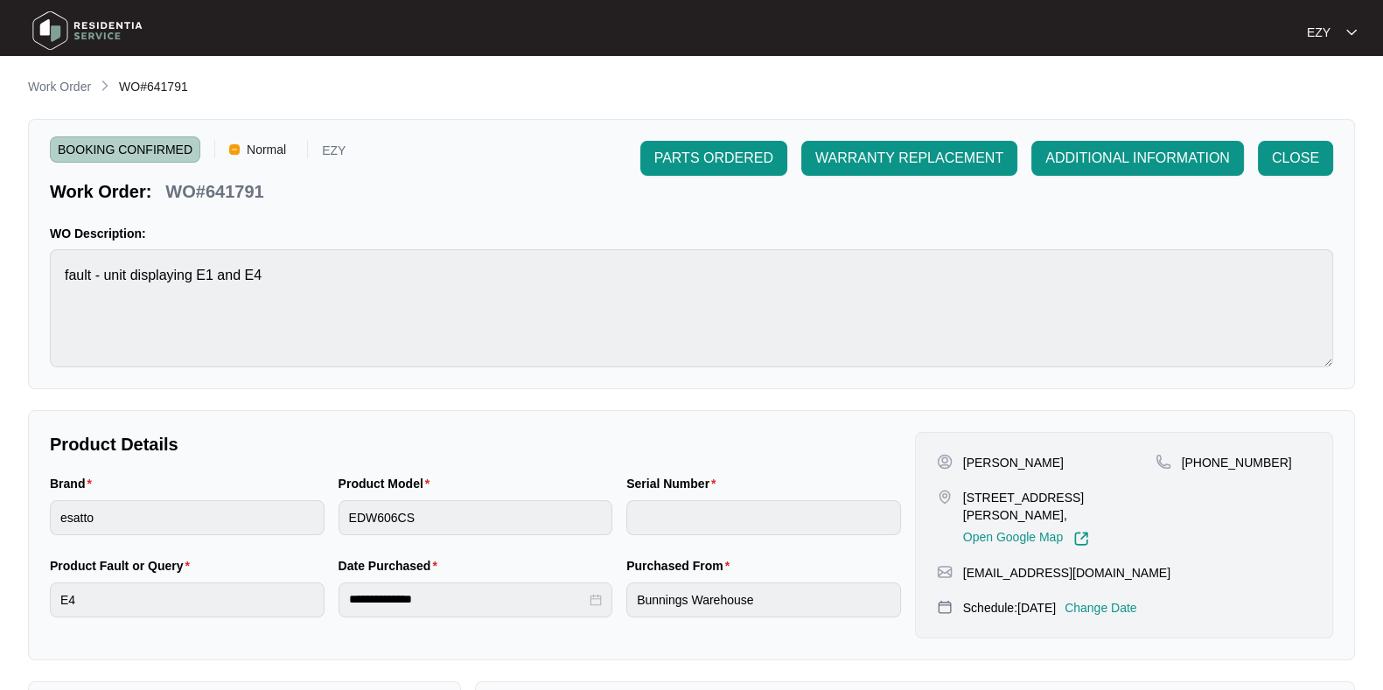
click at [66, 72] on main "**********" at bounding box center [691, 580] width 1383 height 1160
click at [73, 82] on p "Work Order" at bounding box center [59, 86] width 63 height 17
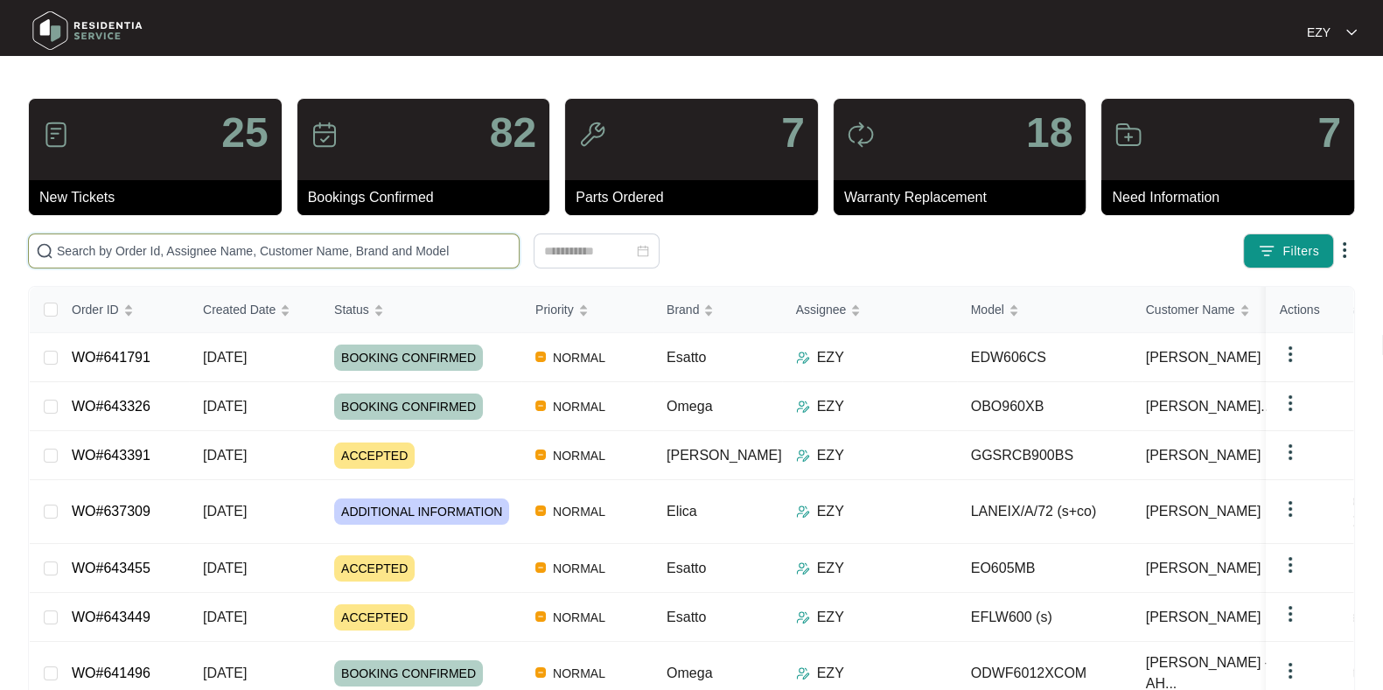
click at [410, 252] on input "text" at bounding box center [284, 250] width 455 height 19
paste input "640506"
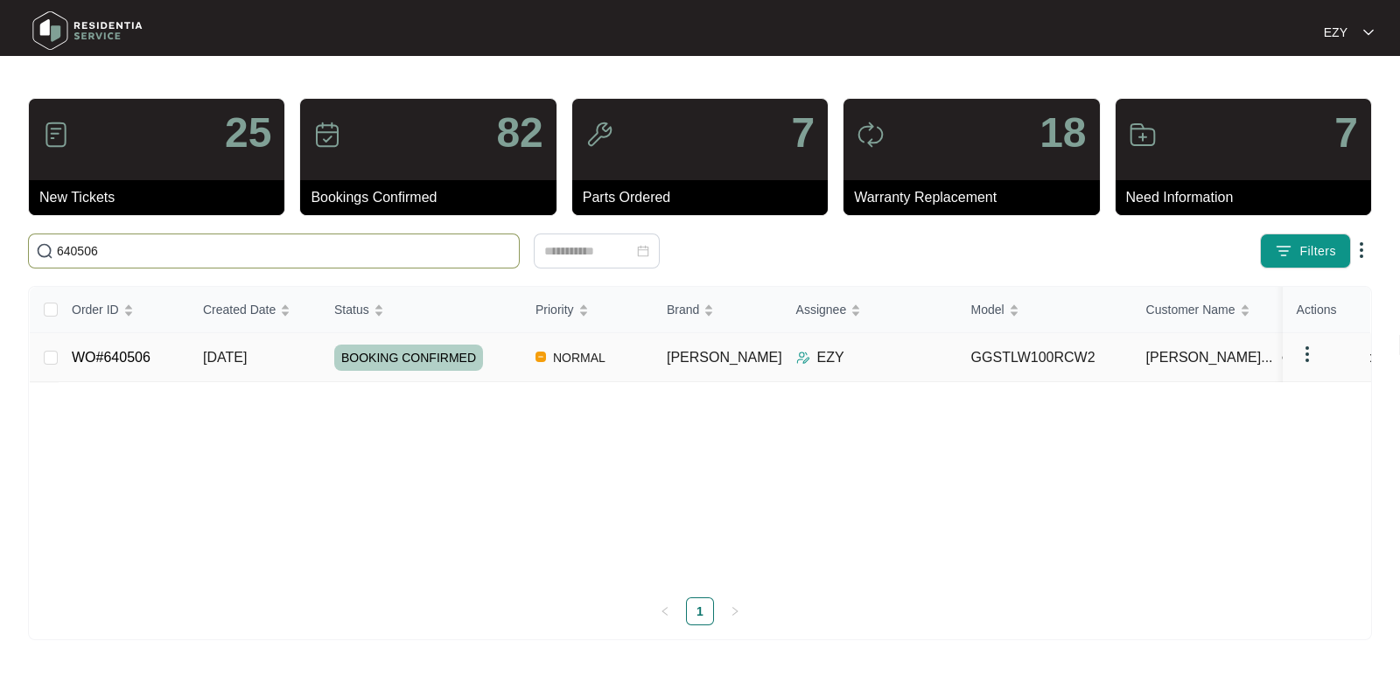
type input "640506"
click at [173, 353] on td "WO#640506" at bounding box center [123, 357] width 131 height 49
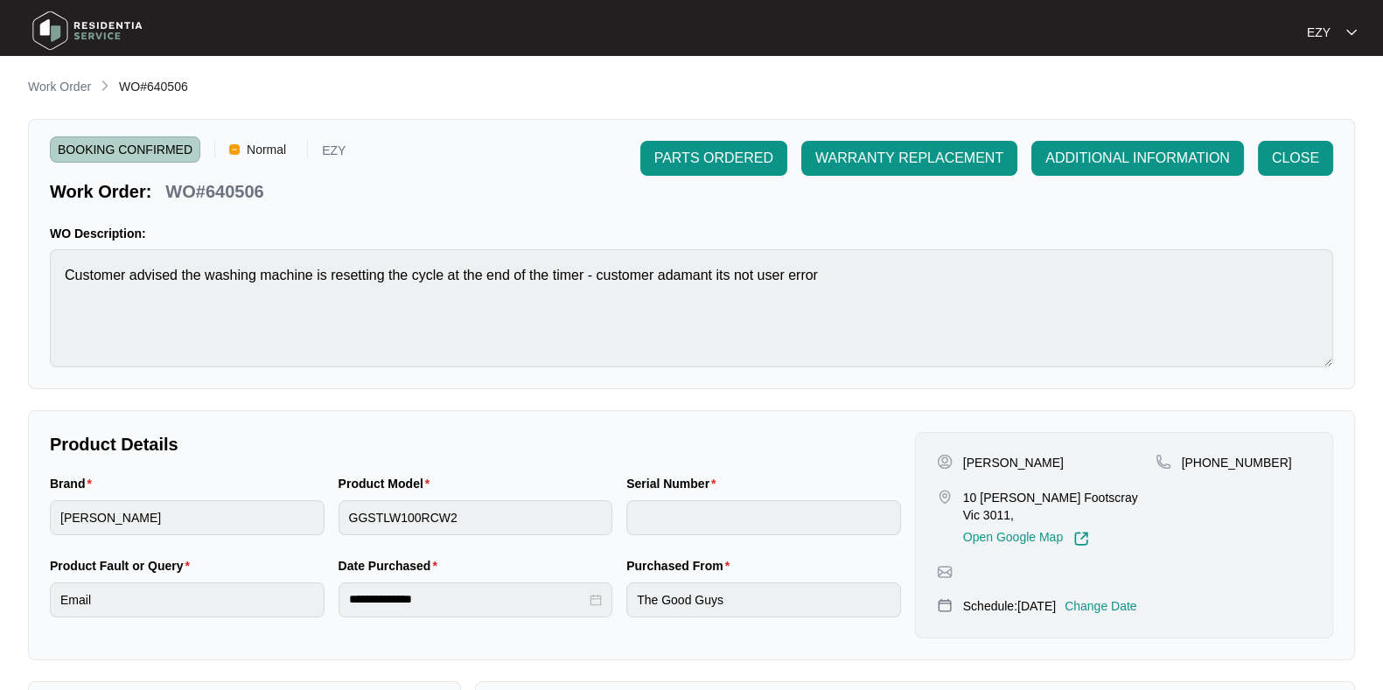
scroll to position [468, 0]
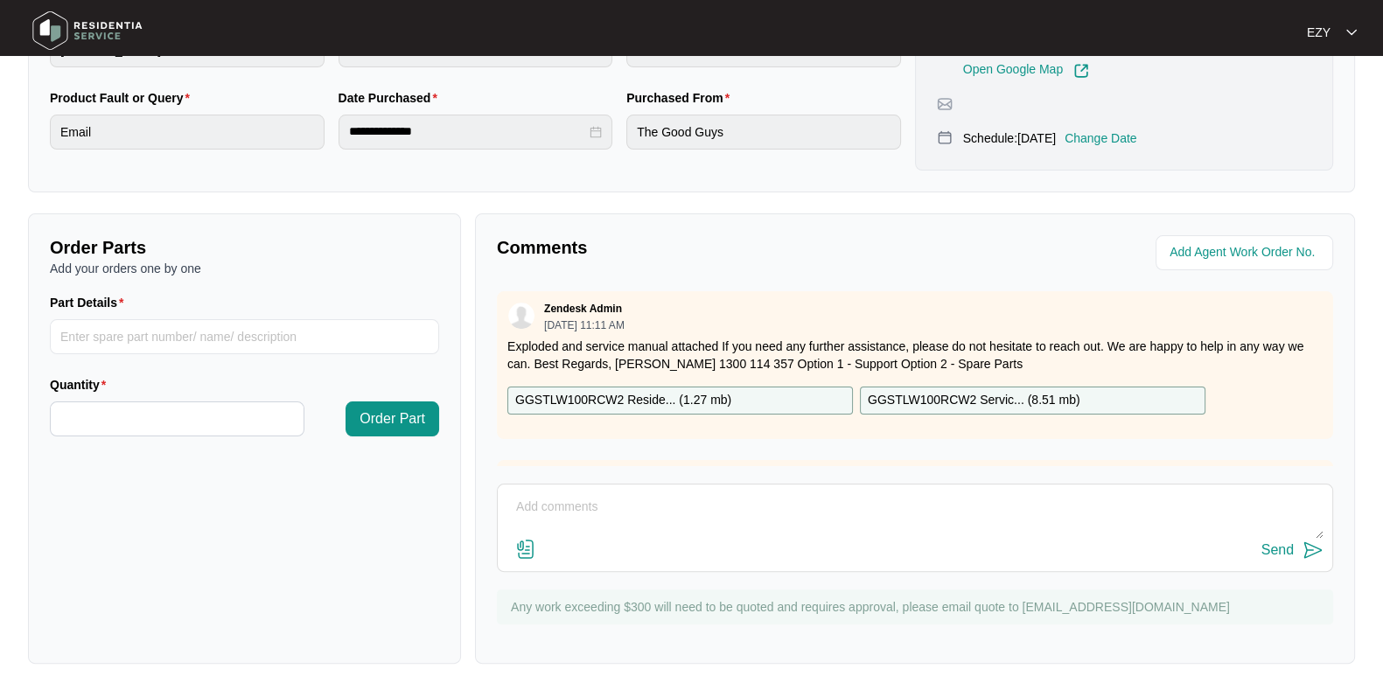
click at [693, 411] on div "GGSTLW100RCW2 Reside... ( 1.27 mb )" at bounding box center [680, 401] width 346 height 28
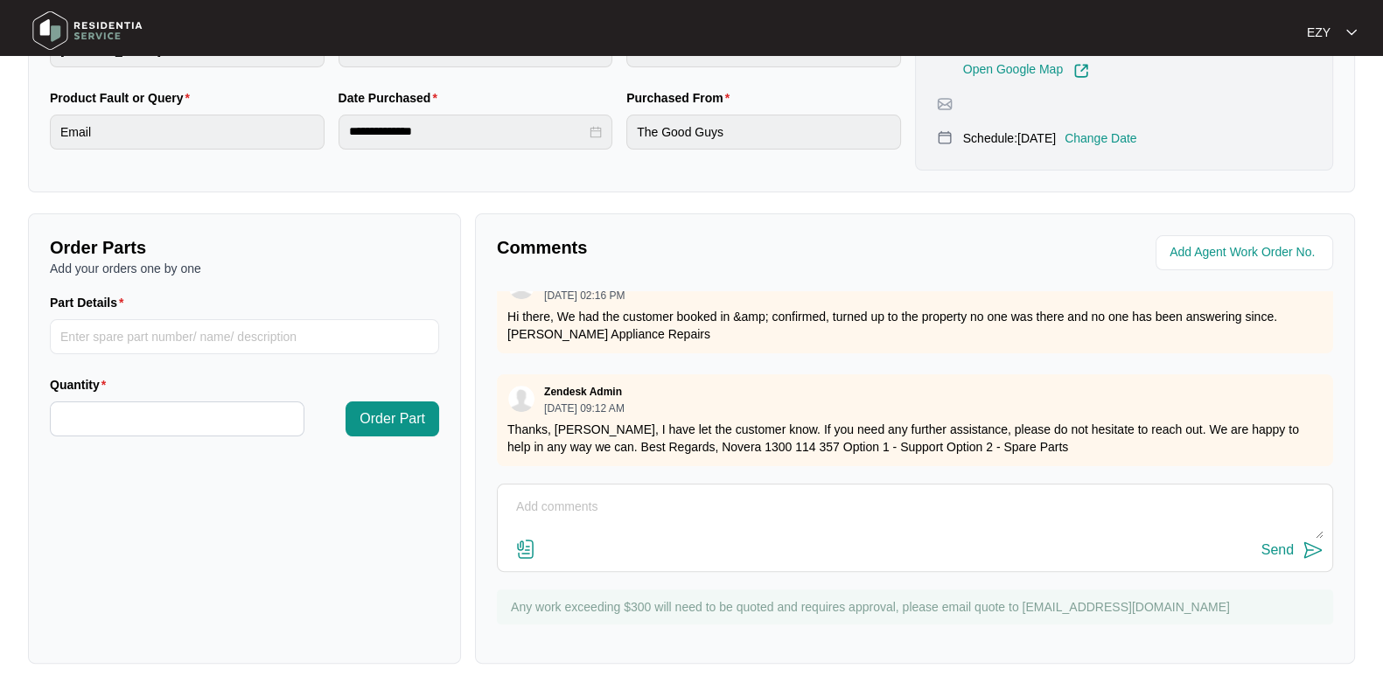
click at [686, 493] on textarea at bounding box center [915, 515] width 817 height 45
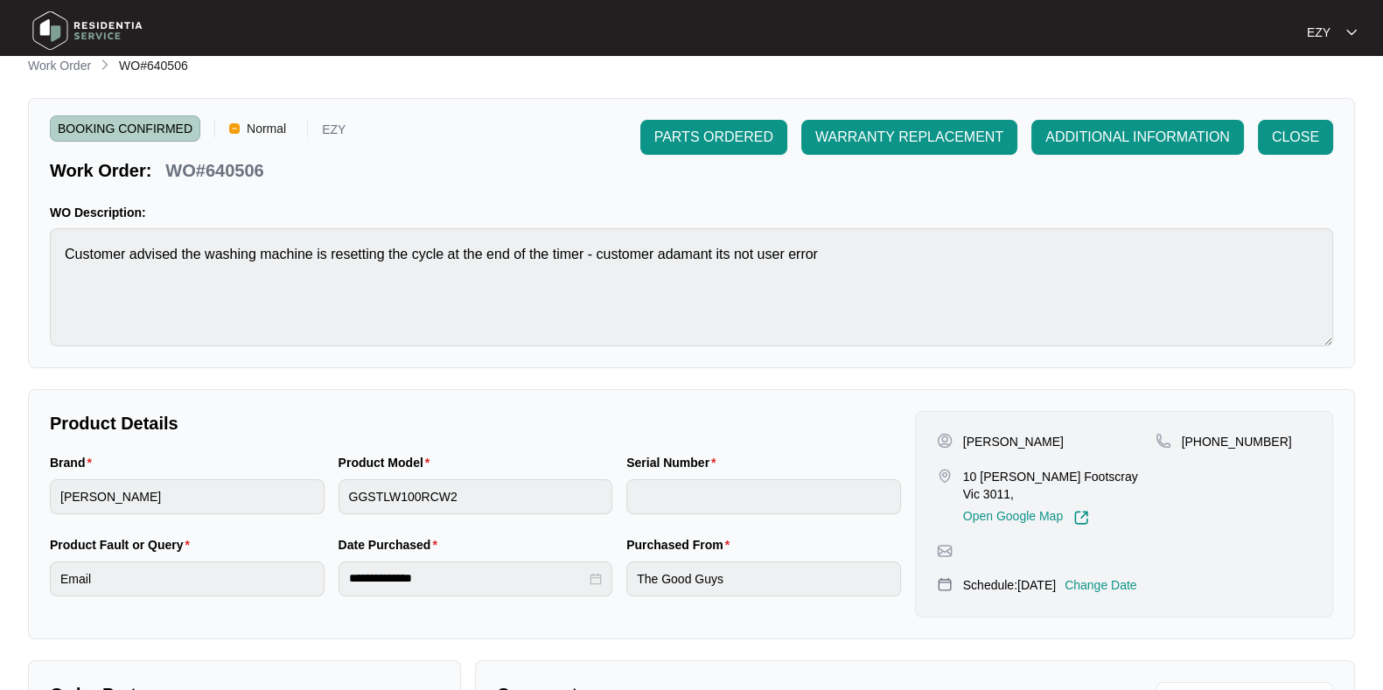
scroll to position [0, 0]
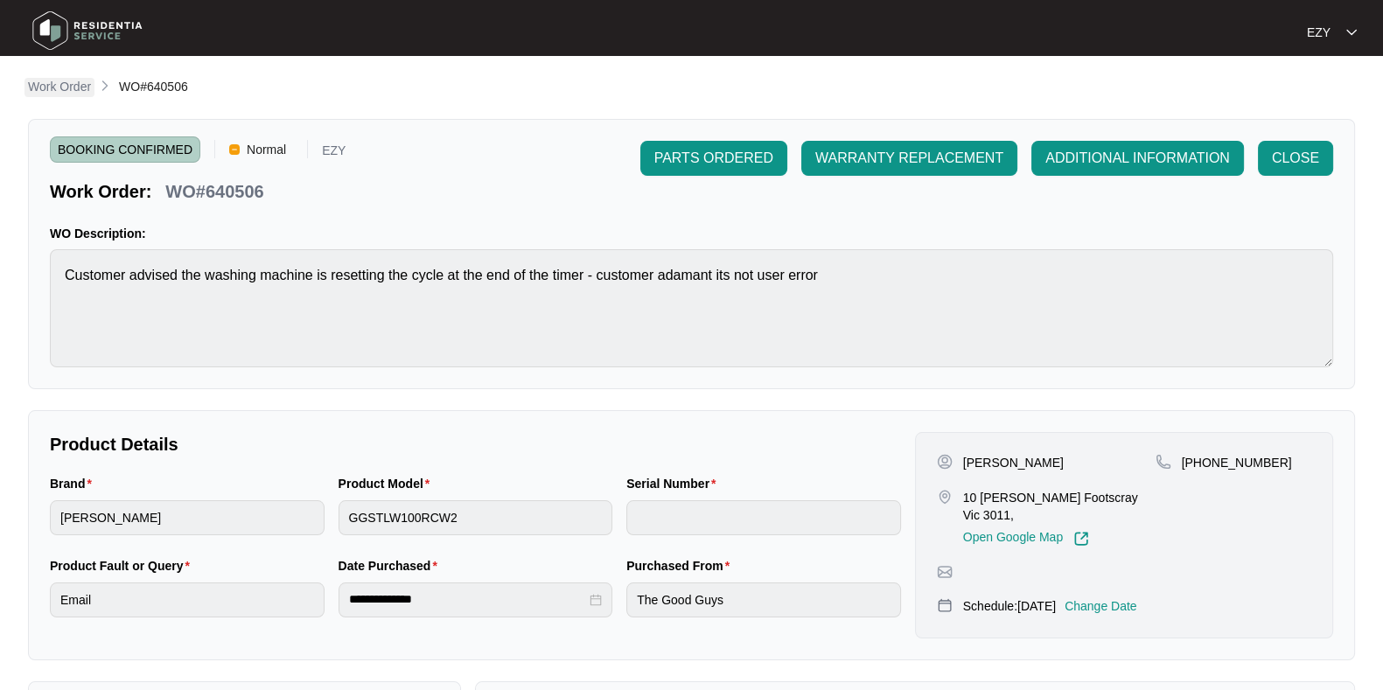
click at [55, 86] on p "Work Order" at bounding box center [59, 86] width 63 height 17
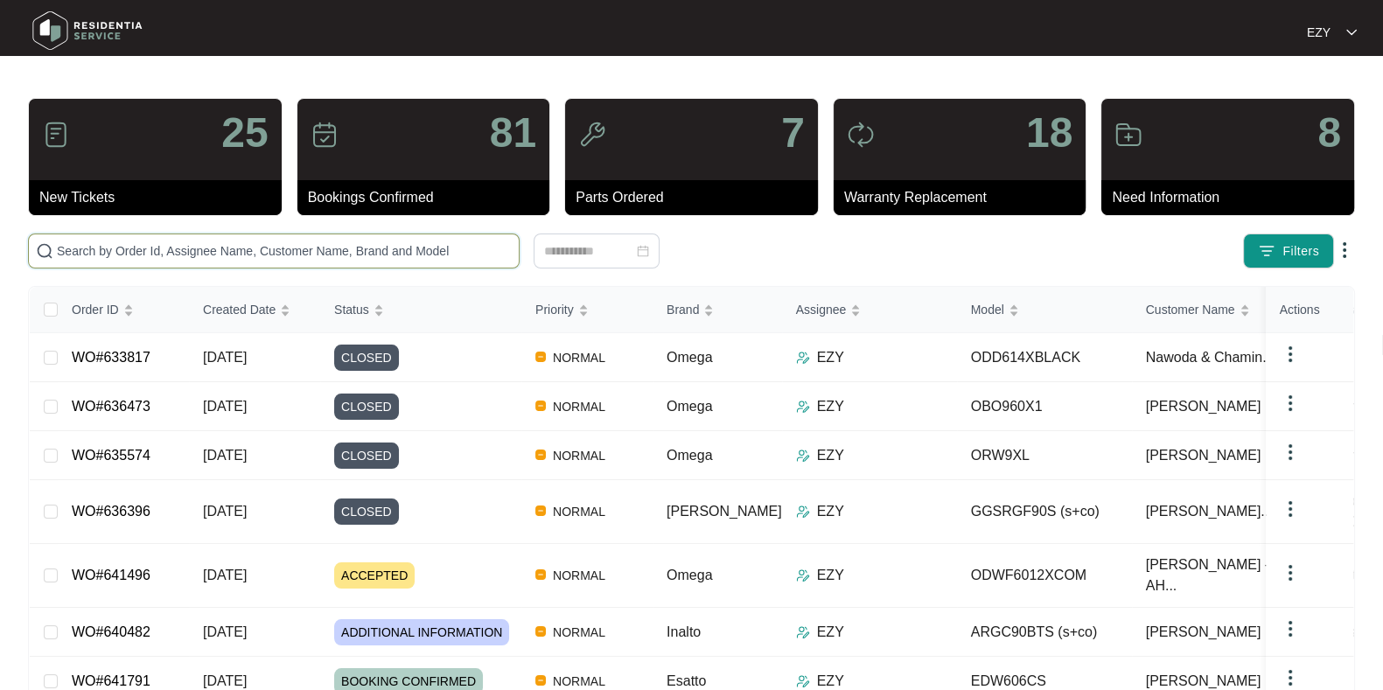
click at [287, 250] on input "text" at bounding box center [284, 250] width 455 height 19
paste input "633817"
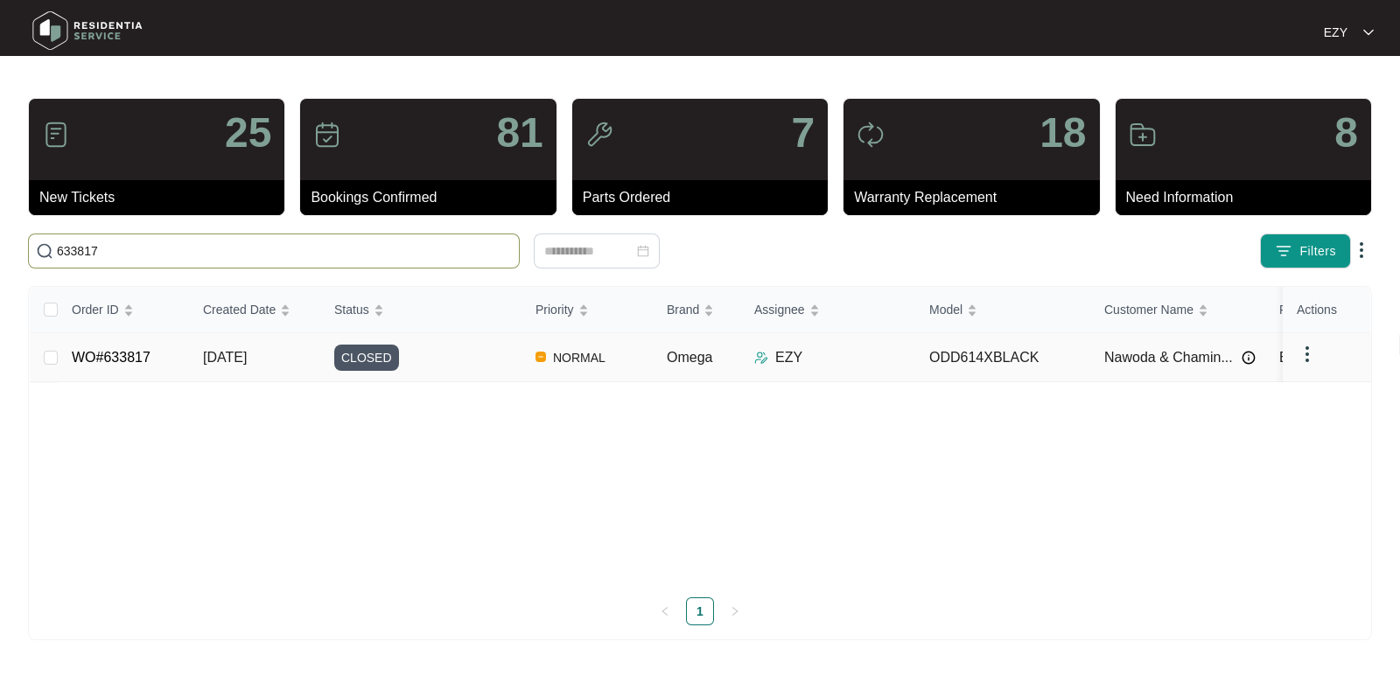
type input "633817"
click at [439, 369] on td "CLOSED" at bounding box center [420, 357] width 201 height 49
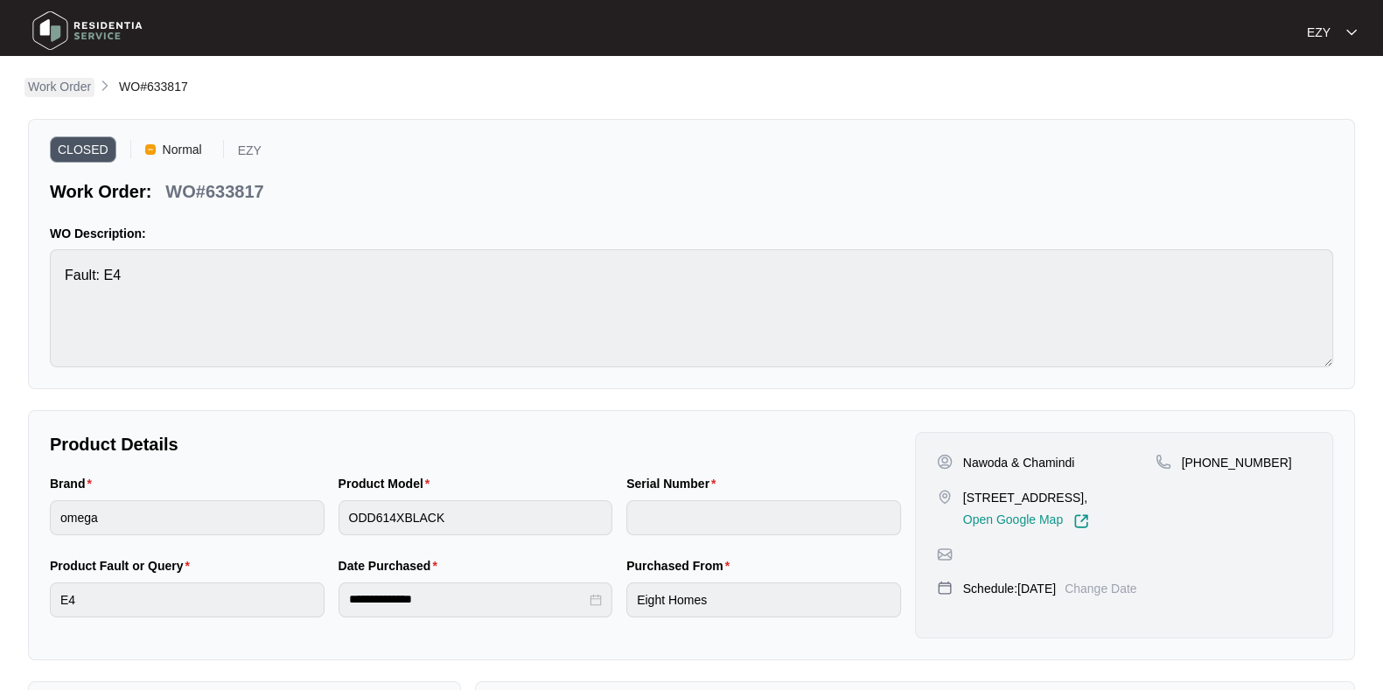
click at [40, 79] on p "Work Order" at bounding box center [59, 86] width 63 height 17
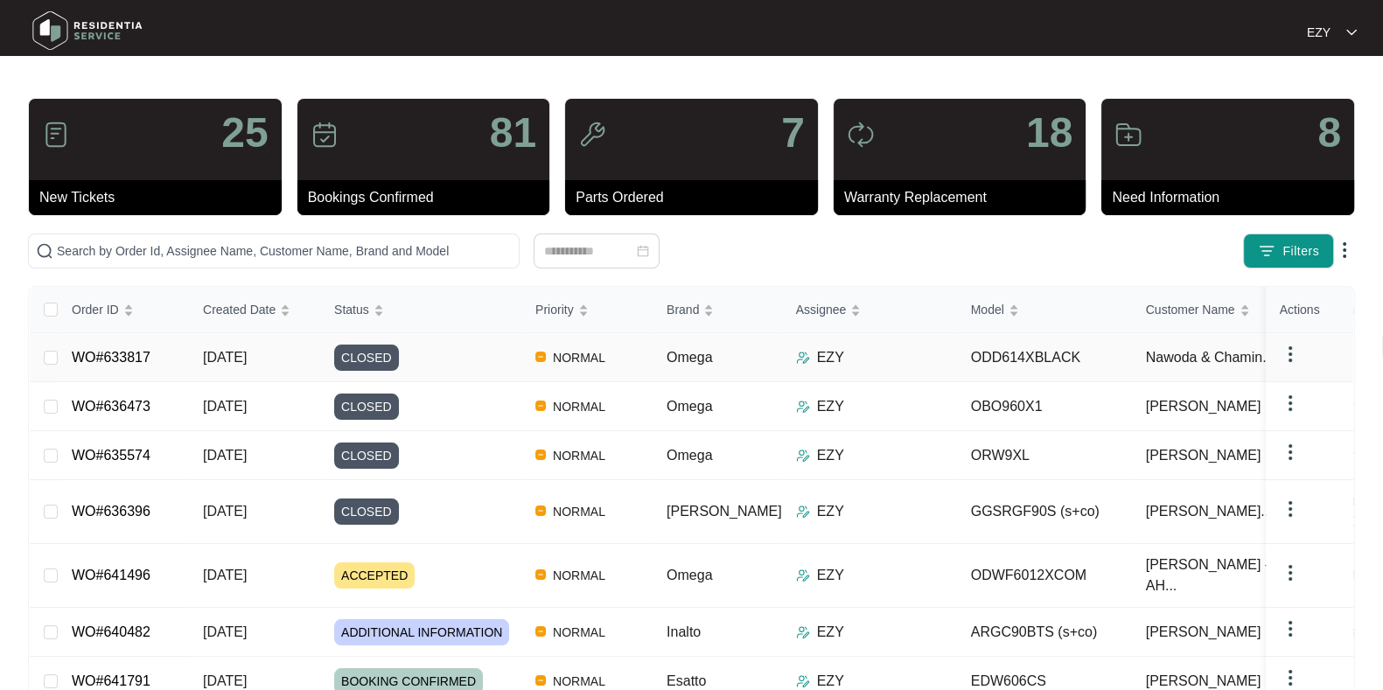
click at [444, 345] on div "CLOSED" at bounding box center [427, 358] width 187 height 26
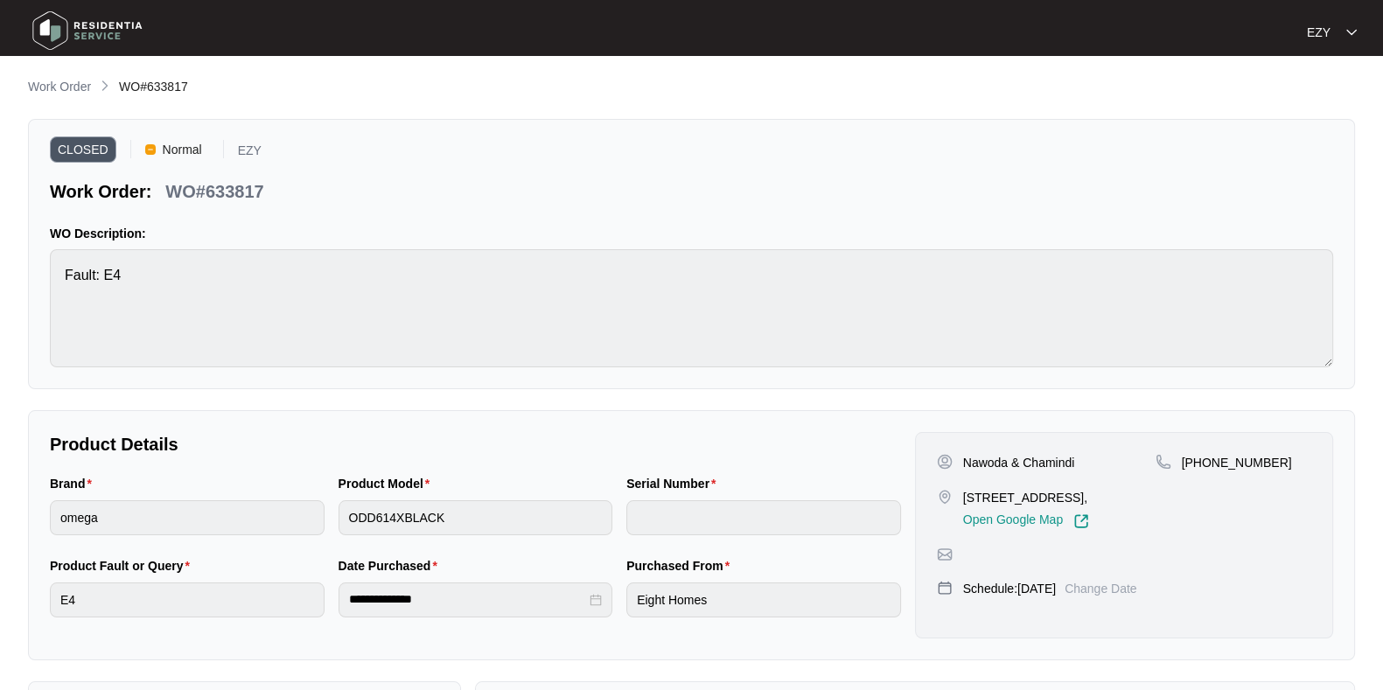
click at [68, 80] on span "Work Order" at bounding box center [59, 87] width 63 height 14
click at [68, 76] on main "**********" at bounding box center [691, 487] width 1383 height 974
click at [71, 85] on p "Work Order" at bounding box center [59, 86] width 63 height 17
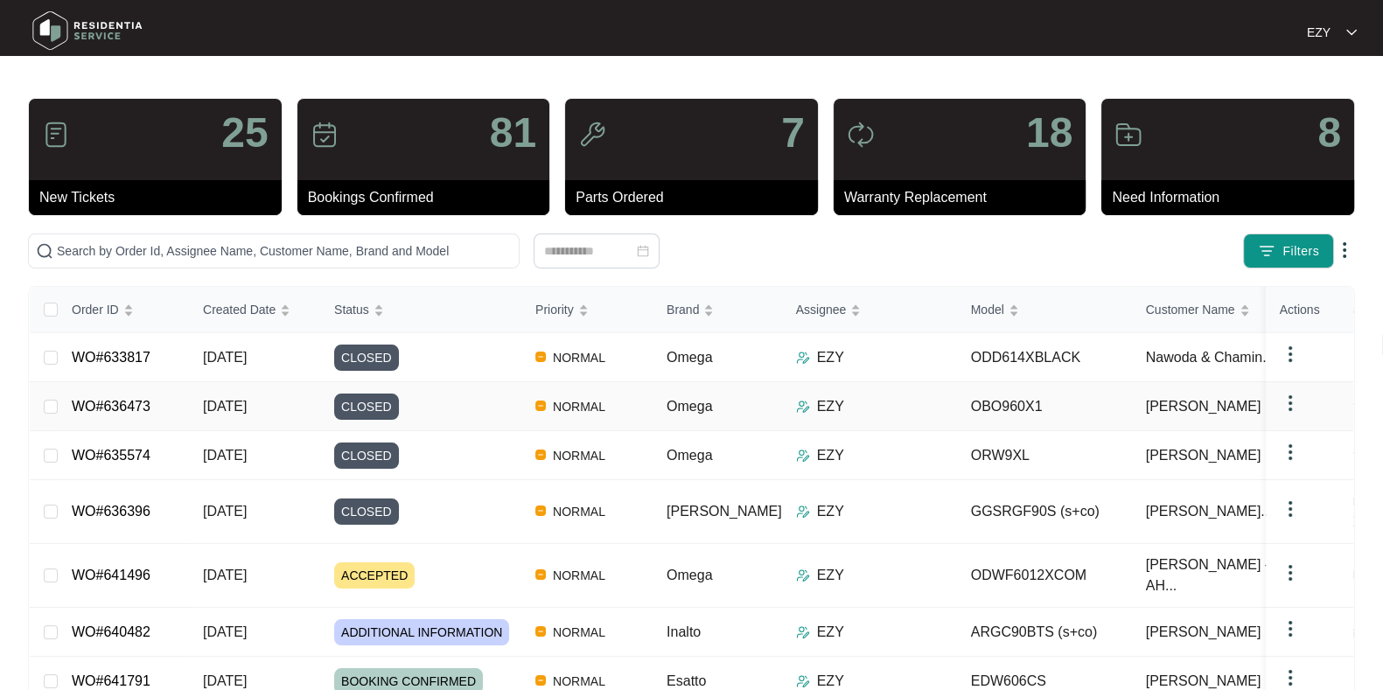
click at [341, 395] on span "CLOSED" at bounding box center [366, 407] width 65 height 26
